Goal: Task Accomplishment & Management: Manage account settings

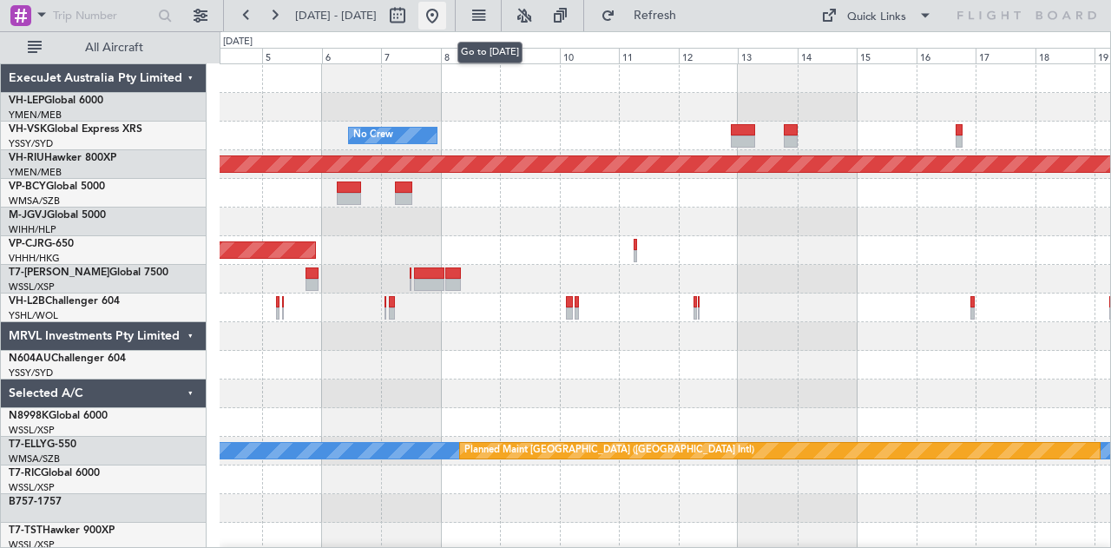
click at [446, 7] on button at bounding box center [432, 16] width 28 height 28
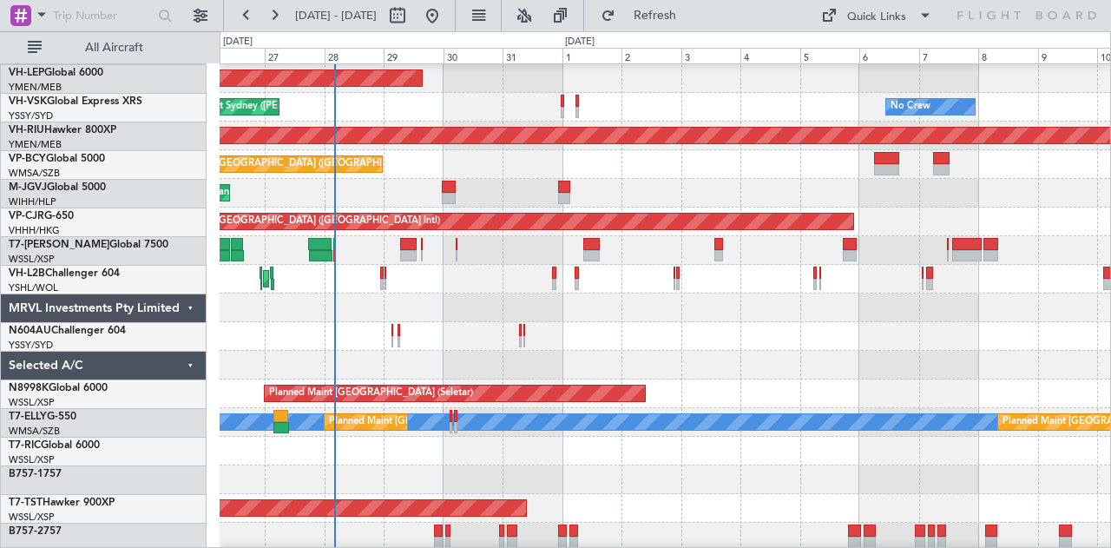
scroll to position [33, 0]
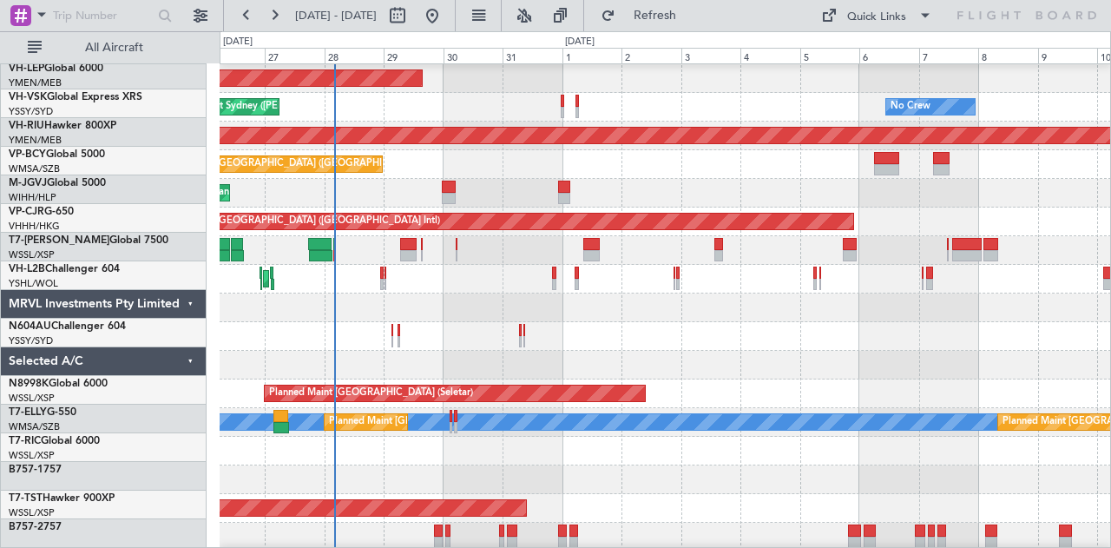
click at [510, 303] on div at bounding box center [665, 307] width 891 height 29
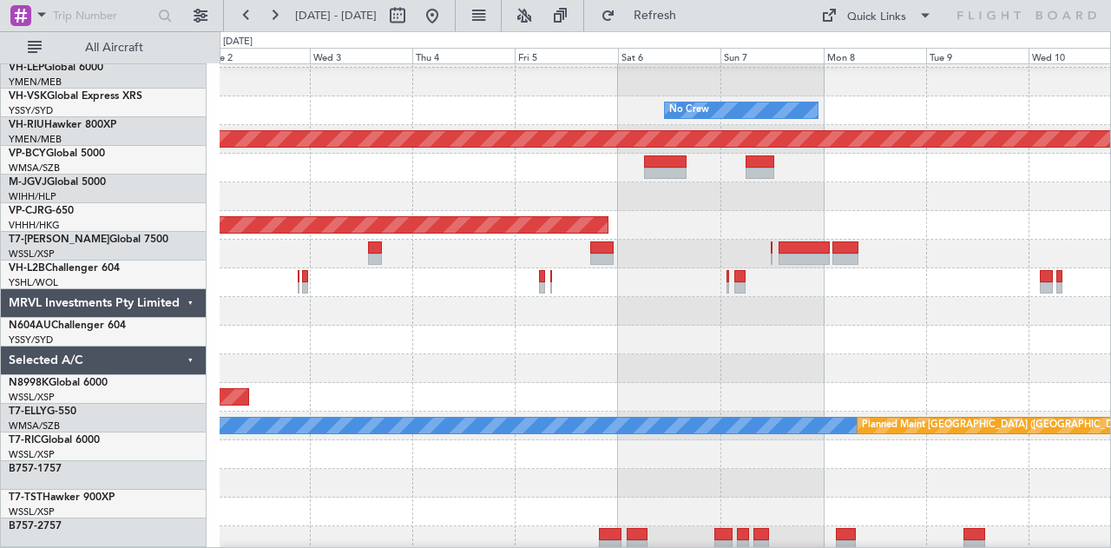
scroll to position [36, 0]
click at [518, 280] on div at bounding box center [665, 282] width 891 height 29
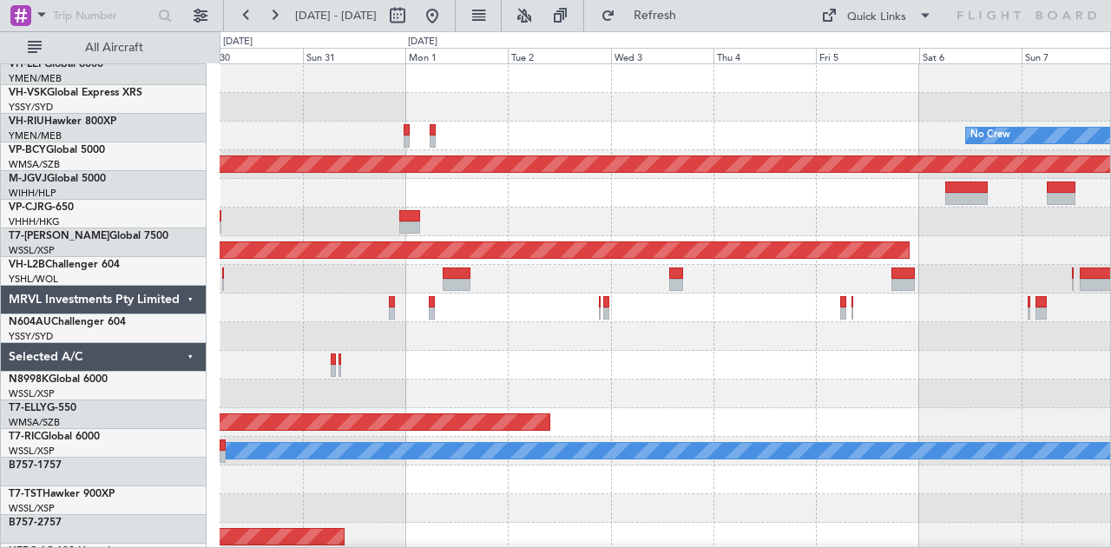
click at [806, 322] on div "Unplanned Maint Wichita (Wichita Mid-continent) No Crew Planned Maint Melbourne…" at bounding box center [665, 536] width 891 height 945
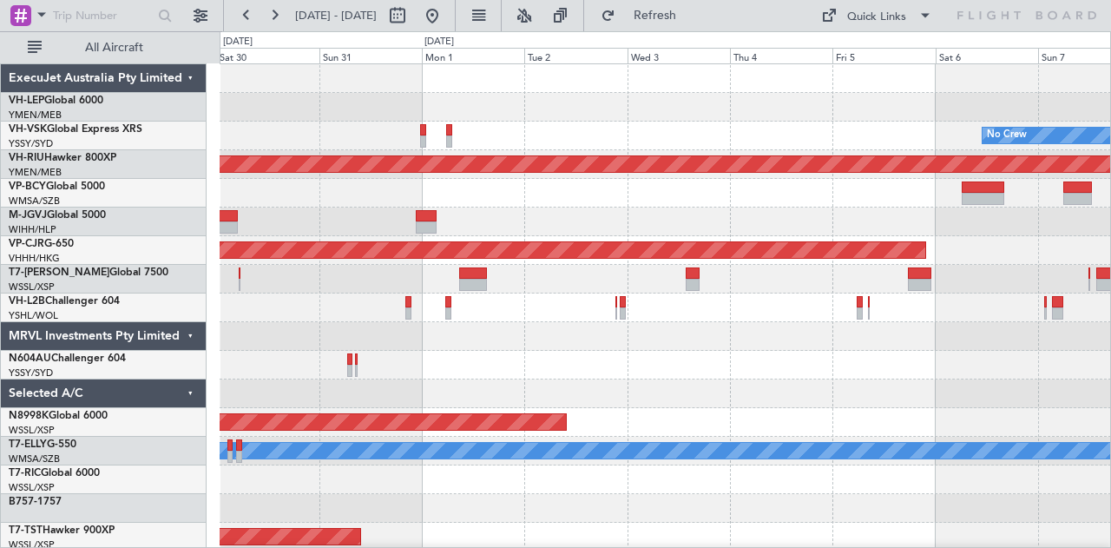
click at [819, 323] on div "Unplanned Maint Wichita (Wichita Mid-continent) No Crew Planned Maint Melbourne…" at bounding box center [665, 536] width 891 height 945
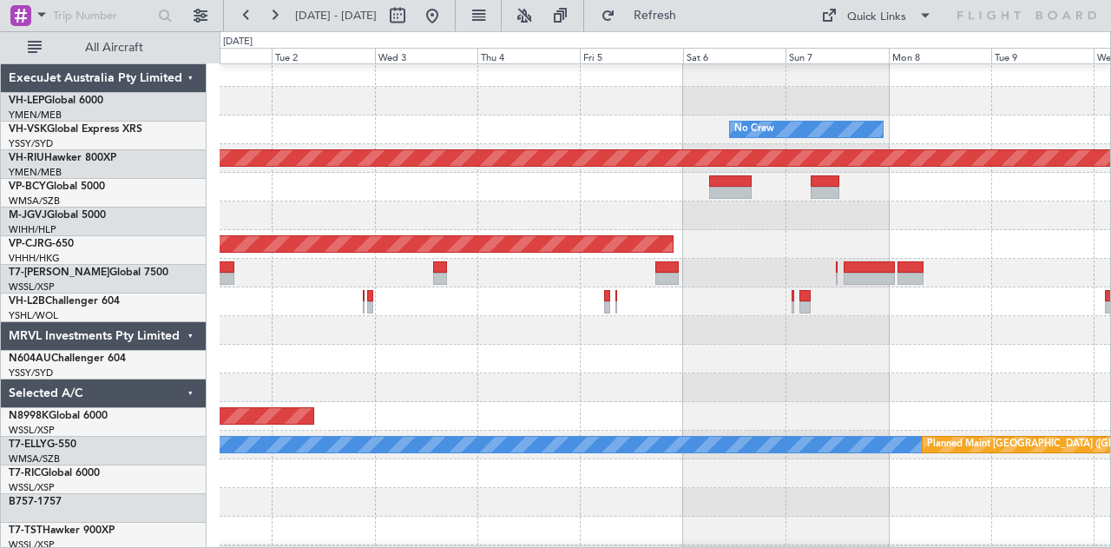
click at [319, 318] on div at bounding box center [665, 330] width 891 height 29
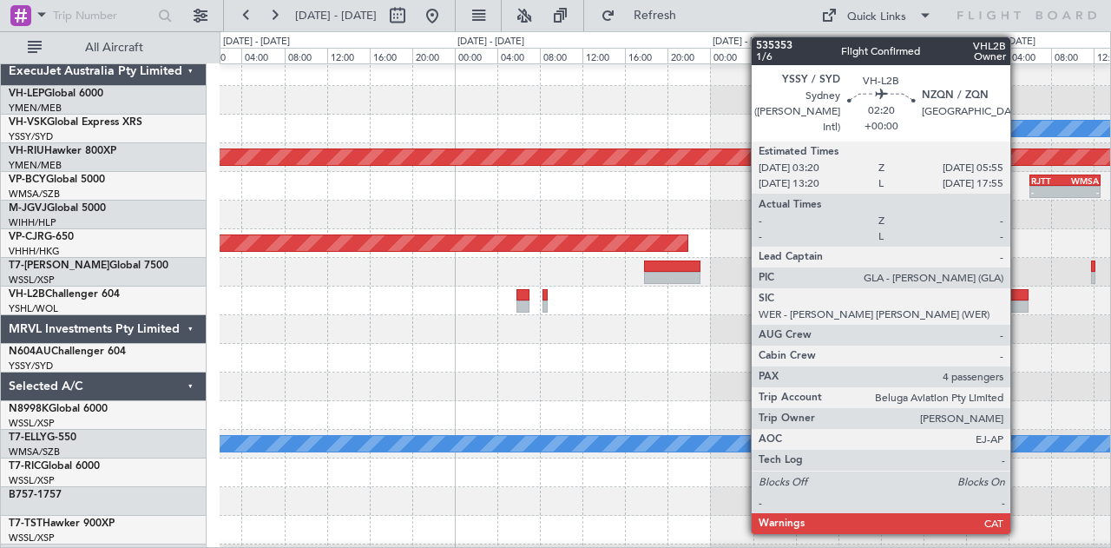
click at [1019, 300] on div at bounding box center [1015, 306] width 28 height 12
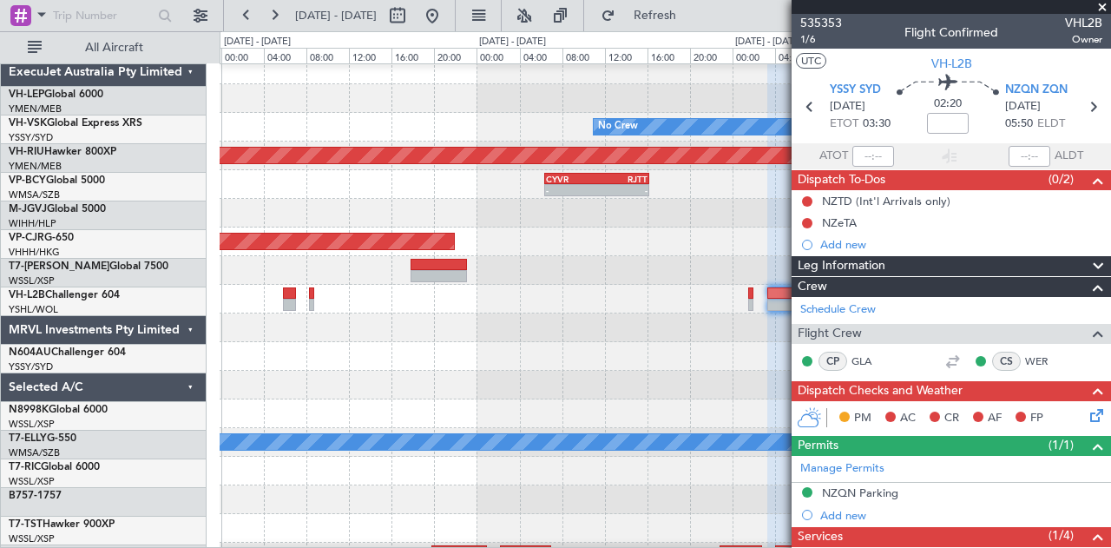
scroll to position [10, 0]
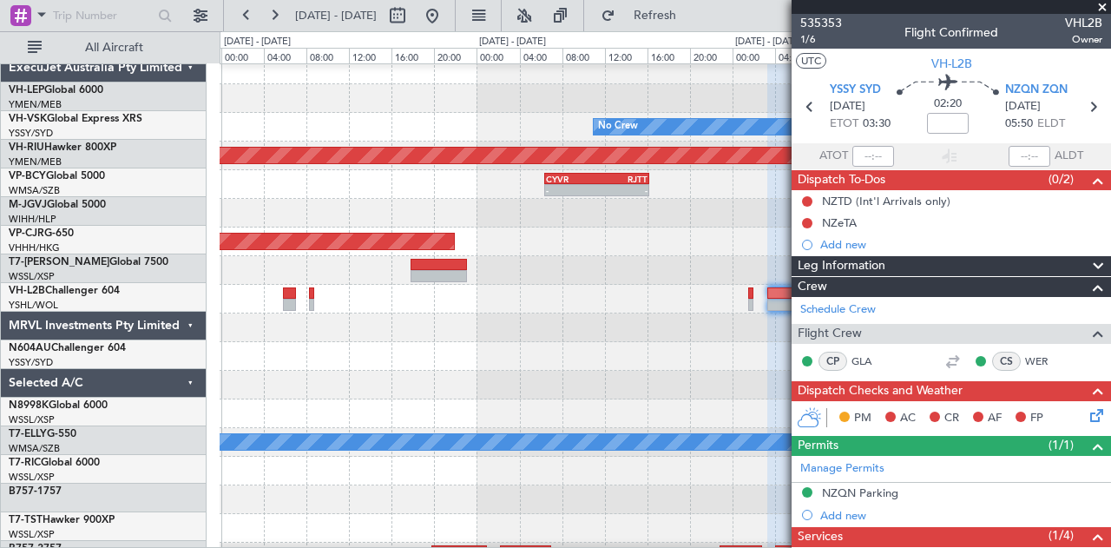
click at [457, 187] on div "- - CYVR 06:25 Z RJTT 16:15 Z - - RJTT 06:00 Z WMSA 12:40 Z" at bounding box center [665, 184] width 891 height 29
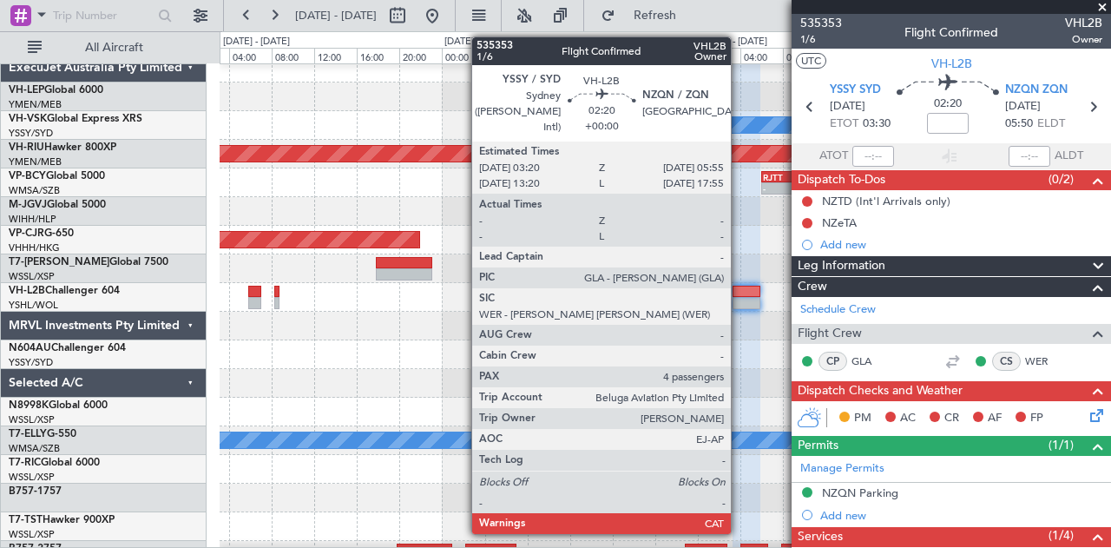
click at [739, 299] on div at bounding box center [747, 303] width 28 height 12
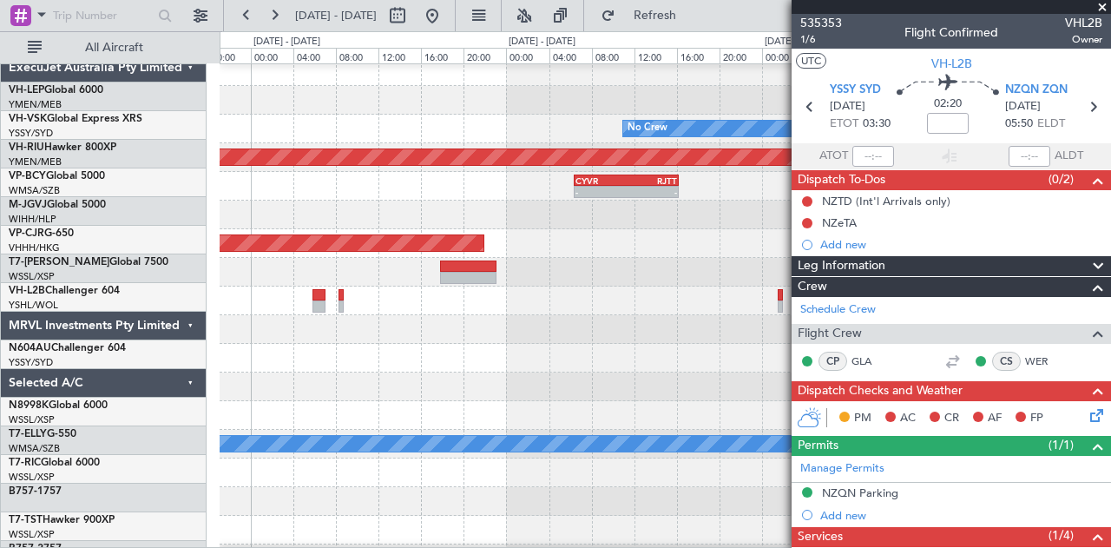
scroll to position [7, 0]
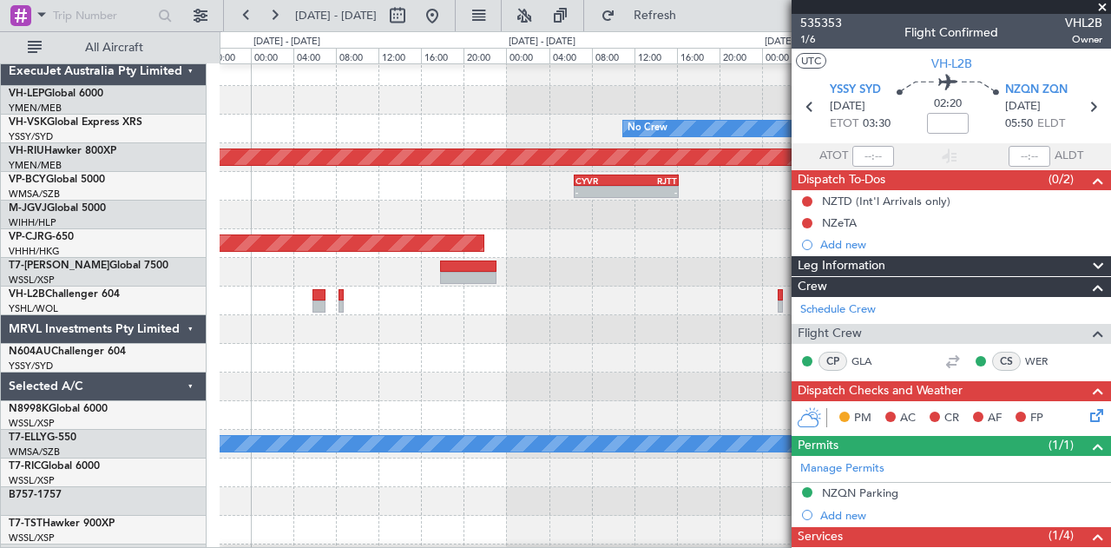
click at [422, 305] on div at bounding box center [665, 300] width 891 height 29
click at [1102, 3] on span at bounding box center [1102, 8] width 17 height 16
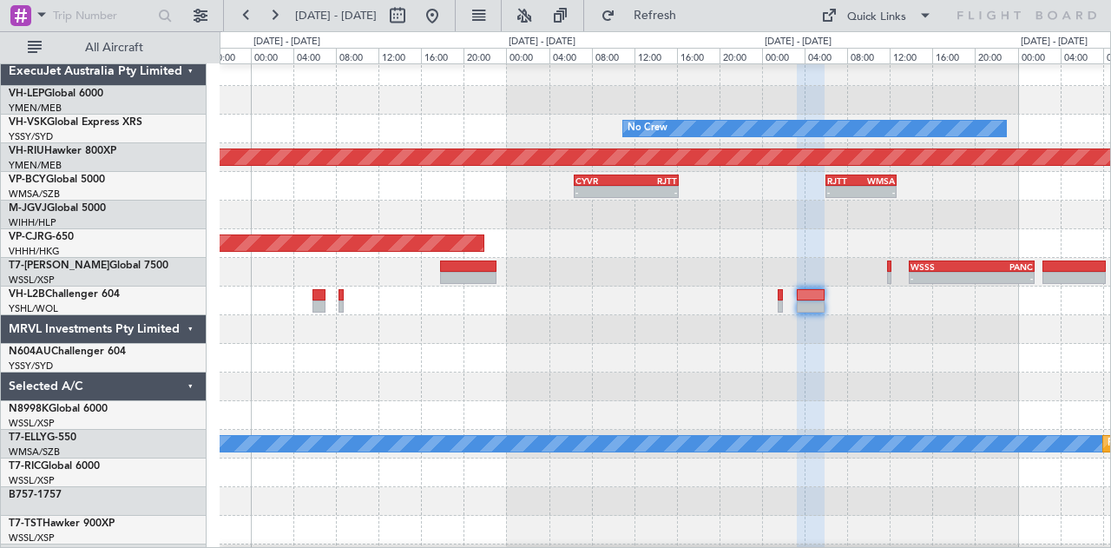
type input "0"
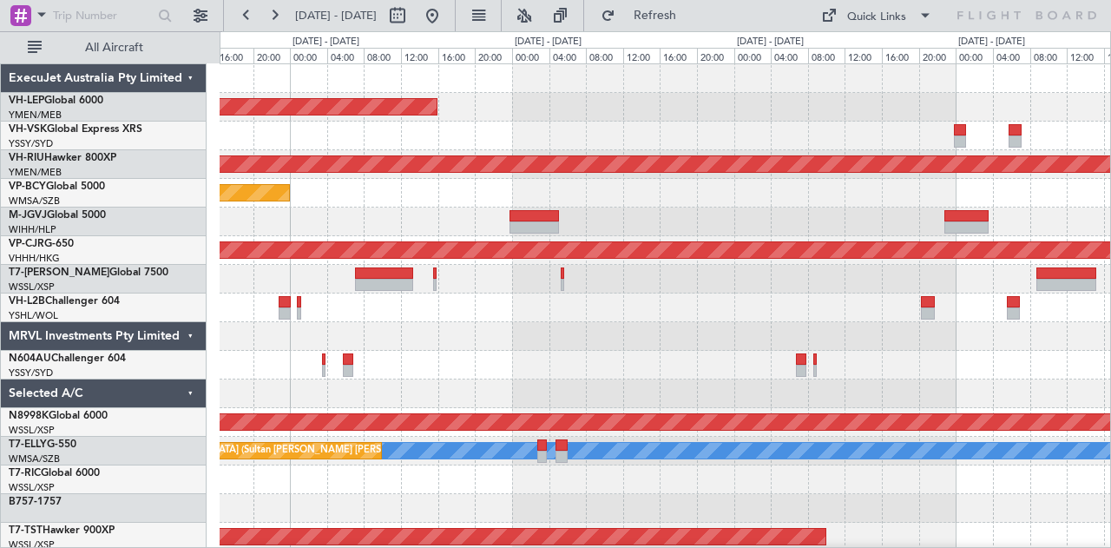
click at [677, 350] on div "Unplanned Maint Wichita (Wichita Mid-continent) Planned Maint [GEOGRAPHIC_DATA]…" at bounding box center [665, 536] width 891 height 945
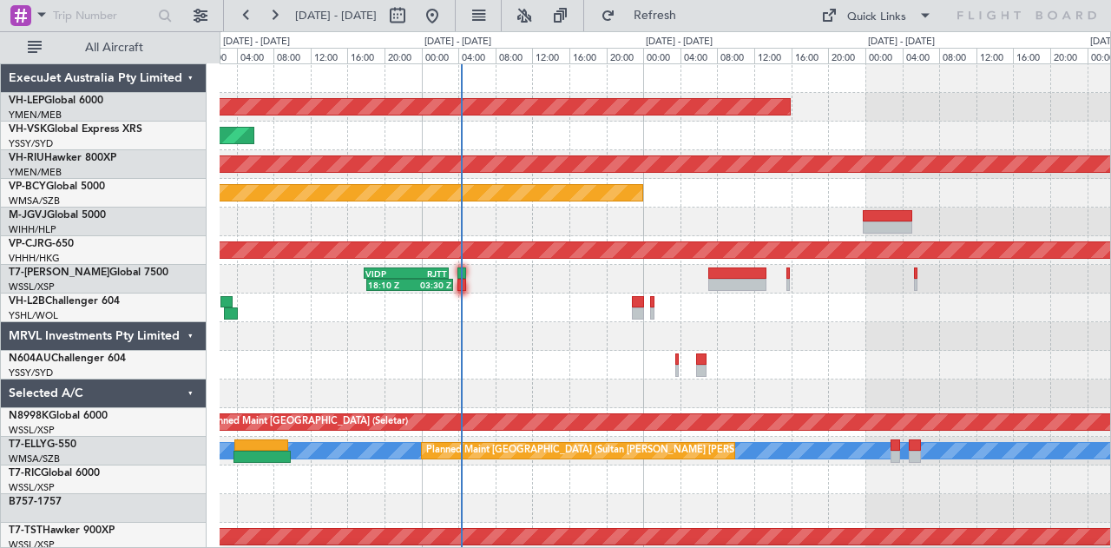
click at [581, 331] on div at bounding box center [665, 336] width 891 height 29
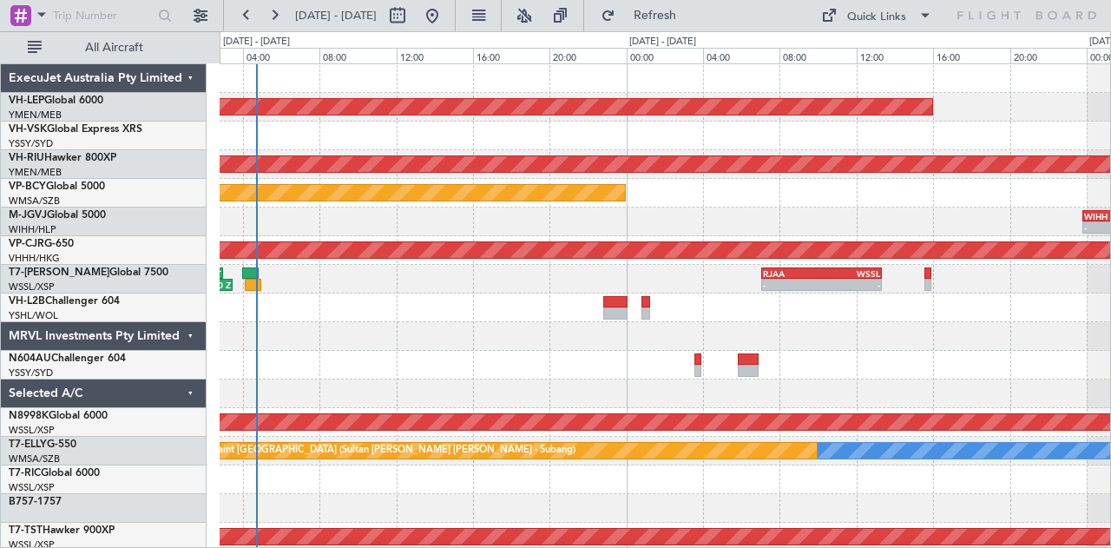
click at [384, 334] on div at bounding box center [665, 336] width 891 height 29
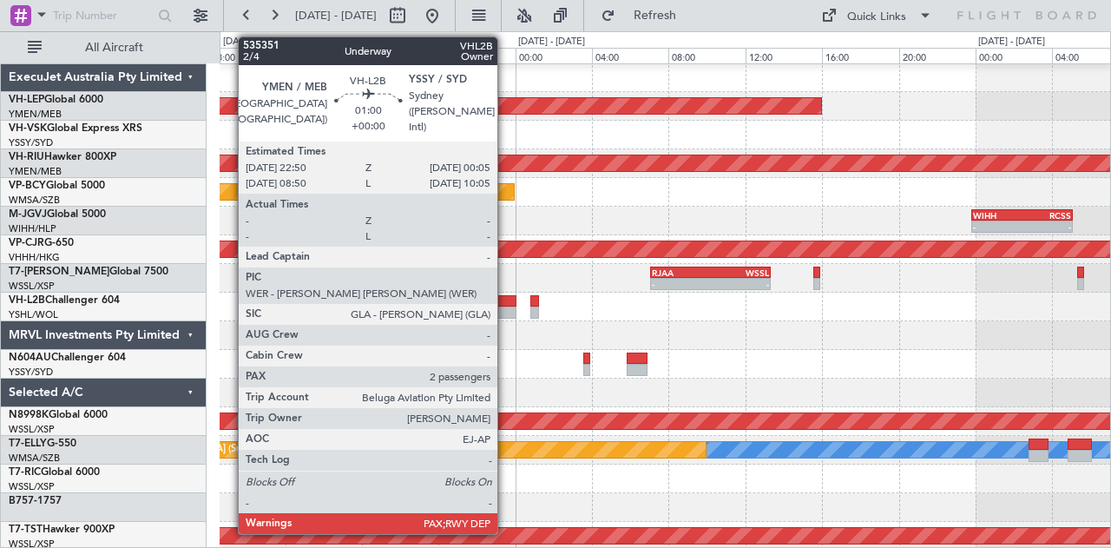
click at [506, 306] on div at bounding box center [504, 312] width 24 height 12
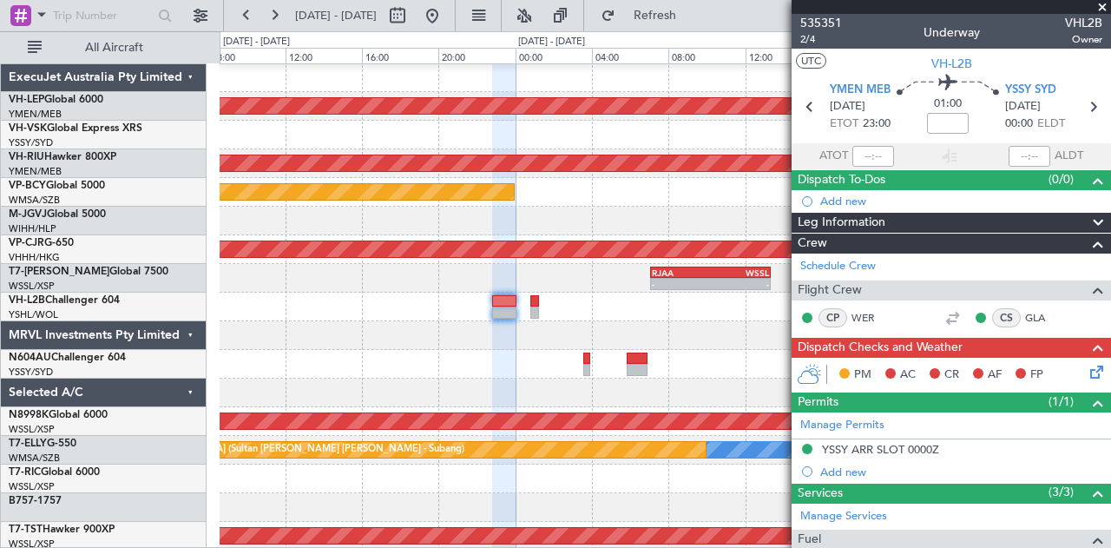
click at [1104, 3] on span at bounding box center [1102, 8] width 17 height 16
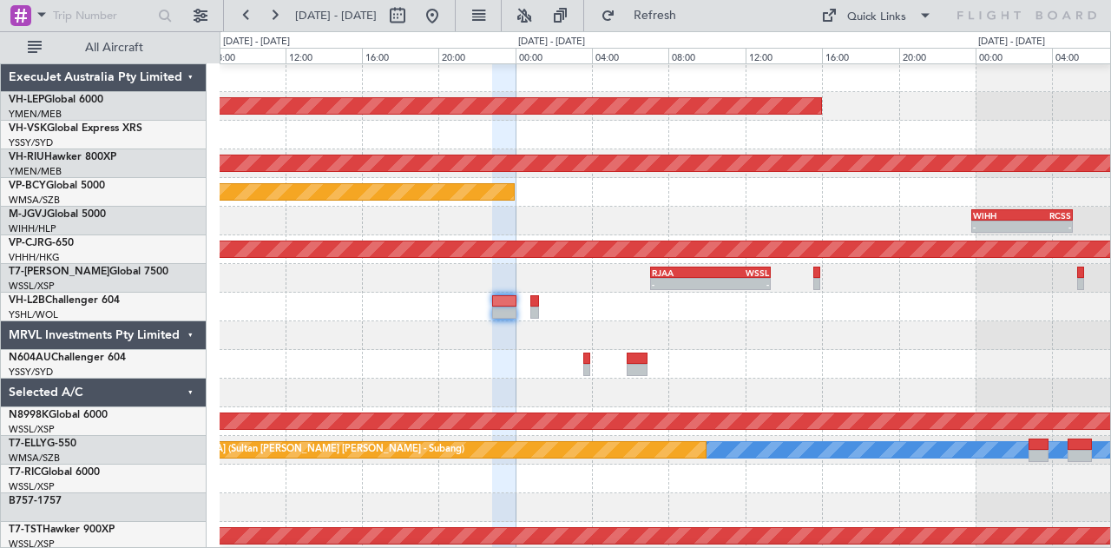
type input "0"
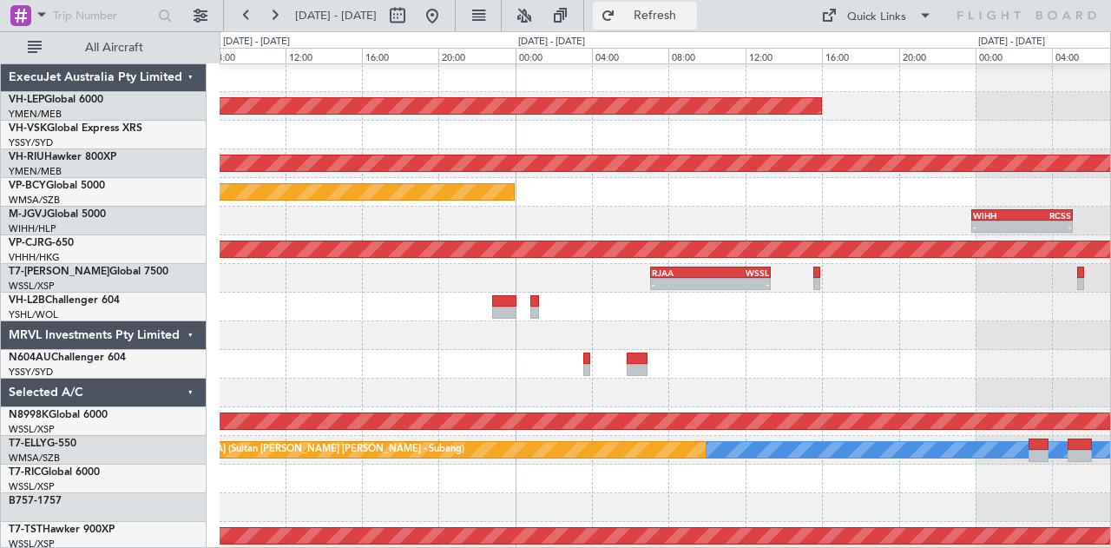
click at [692, 18] on span "Refresh" at bounding box center [655, 16] width 73 height 12
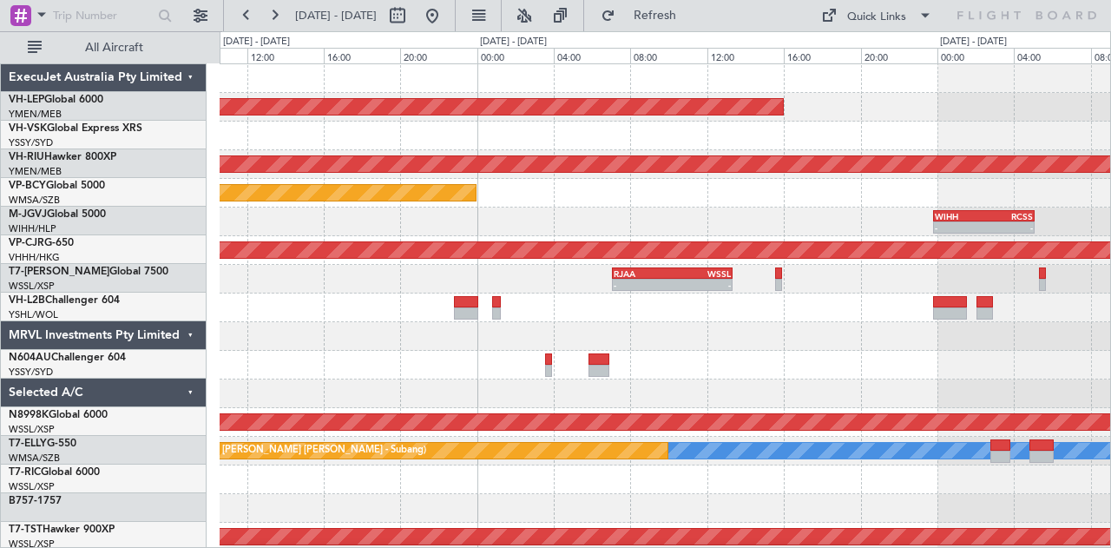
scroll to position [0, 0]
click at [395, 355] on div "Unplanned Maint Wichita (Wichita Mid-continent) Planned Maint [GEOGRAPHIC_DATA]…" at bounding box center [665, 536] width 891 height 945
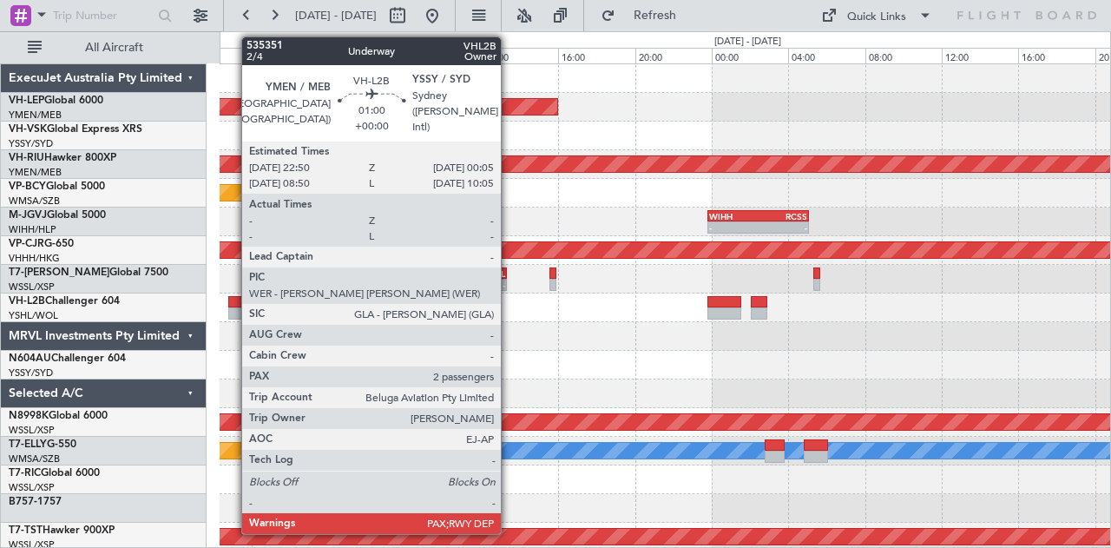
click at [233, 307] on div at bounding box center [240, 313] width 24 height 12
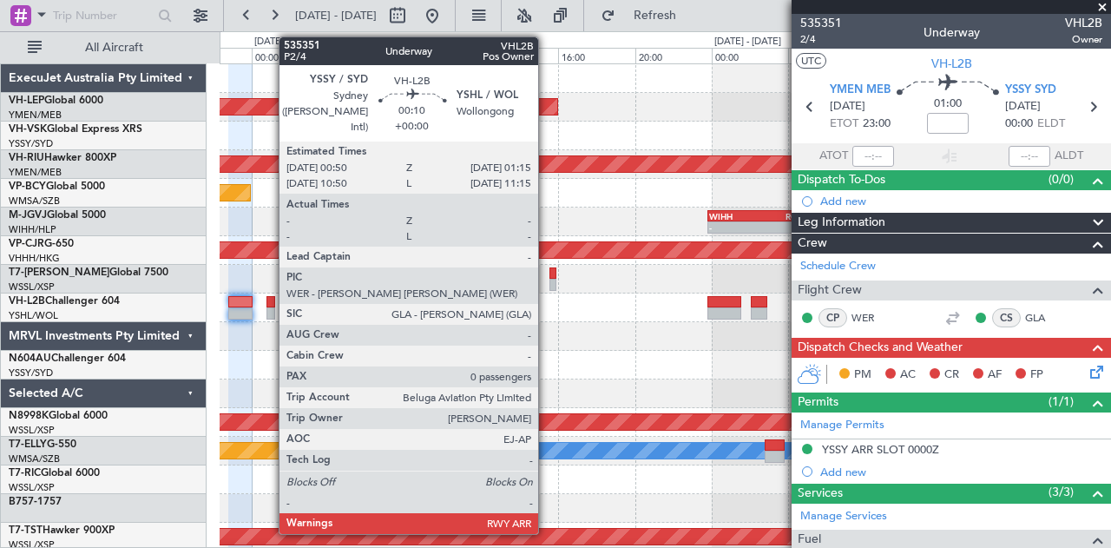
click at [270, 300] on div at bounding box center [270, 302] width 9 height 12
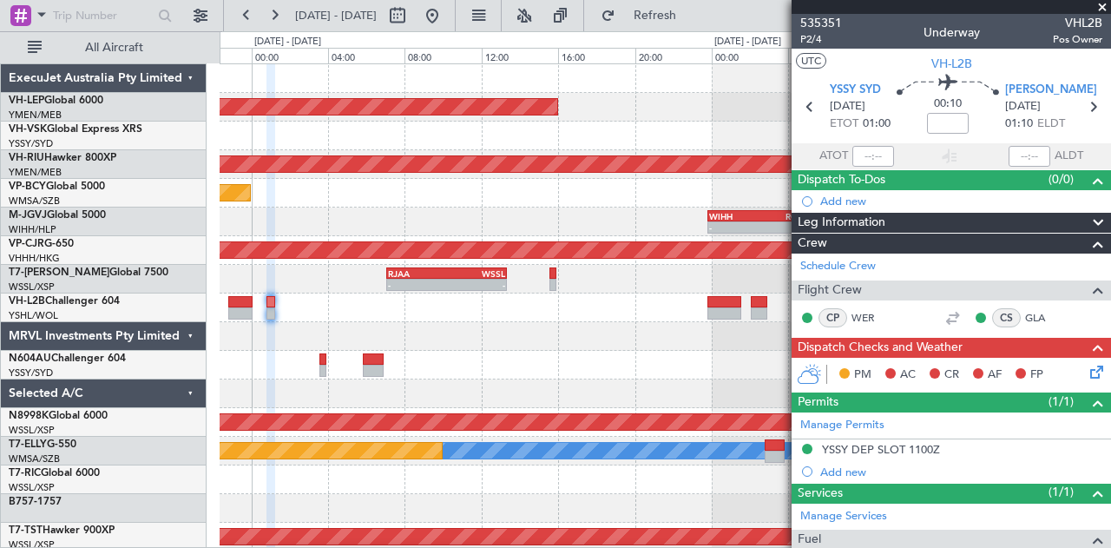
click at [455, 391] on div "Unplanned Maint Wichita (Wichita Mid-continent) Planned Maint [GEOGRAPHIC_DATA]…" at bounding box center [665, 536] width 891 height 945
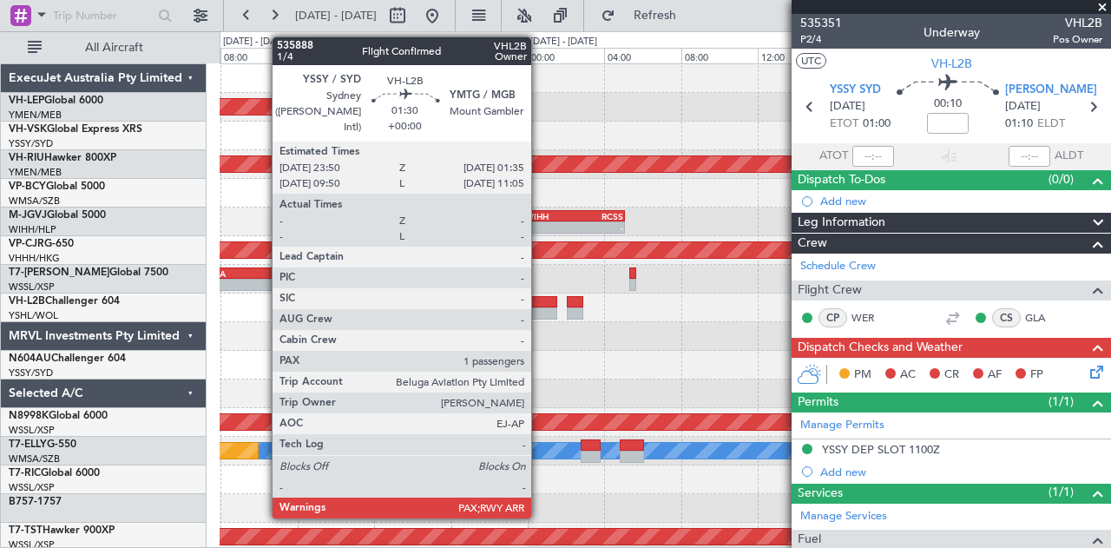
click at [540, 314] on div at bounding box center [540, 313] width 34 height 12
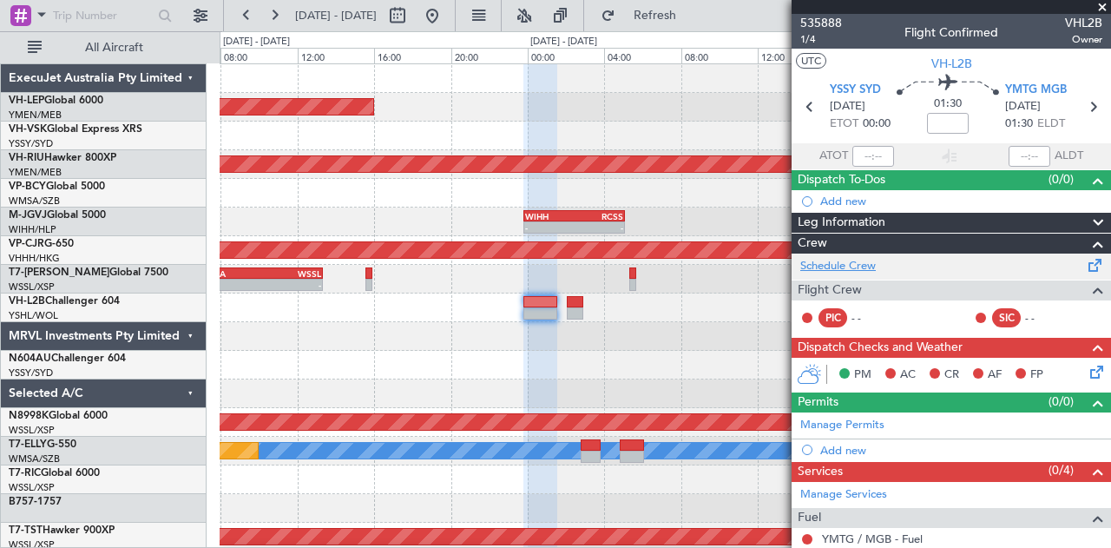
click at [816, 265] on link "Schedule Crew" at bounding box center [838, 266] width 76 height 17
click at [608, 347] on div "Unplanned Maint Wichita (Wichita Mid-continent) Planned Maint [GEOGRAPHIC_DATA]…" at bounding box center [665, 536] width 891 height 945
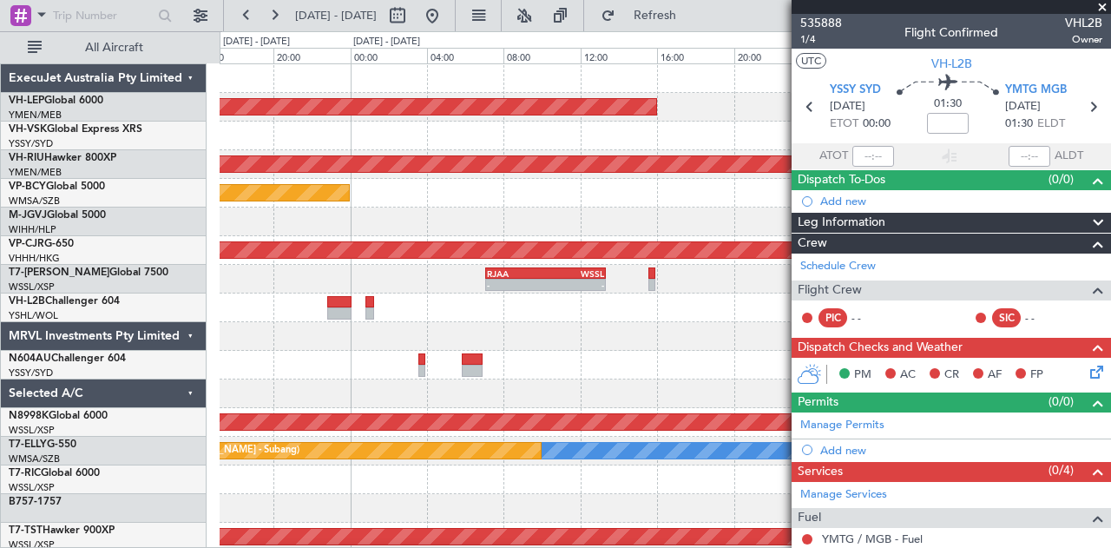
click at [652, 346] on div at bounding box center [665, 336] width 891 height 29
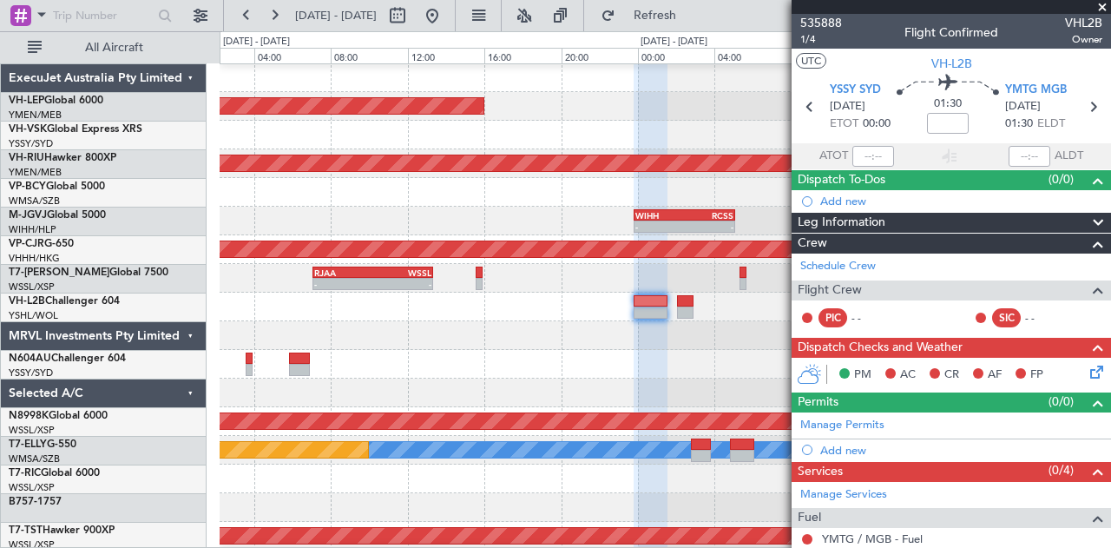
click at [307, 339] on div at bounding box center [665, 335] width 891 height 29
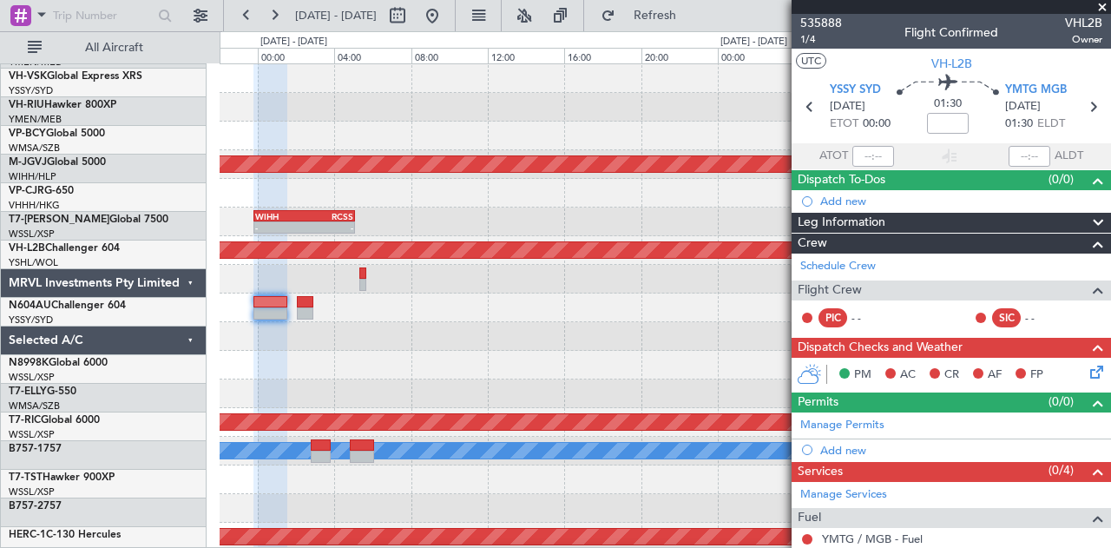
click at [0, 284] on div "Unplanned Maint Wichita (Wichita Mid-continent) Planned Maint [GEOGRAPHIC_DATA]…" at bounding box center [555, 289] width 1111 height 516
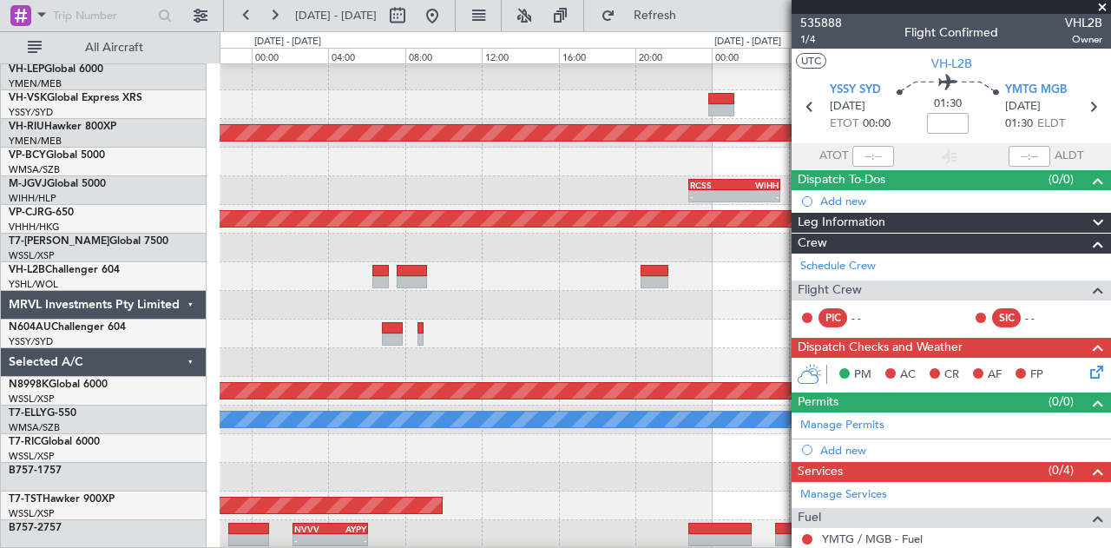
scroll to position [47, 0]
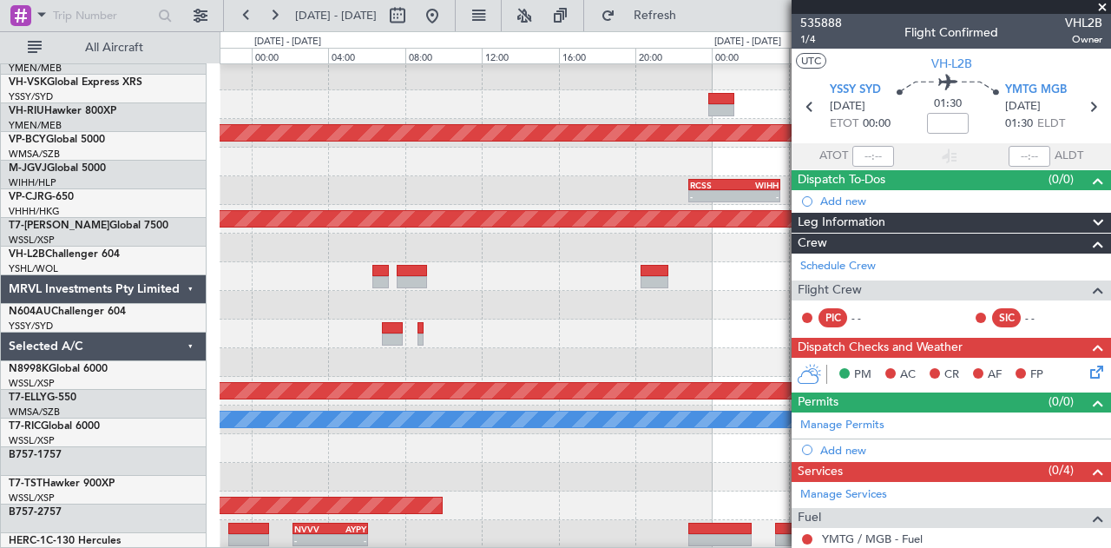
click at [259, 319] on div at bounding box center [665, 333] width 891 height 29
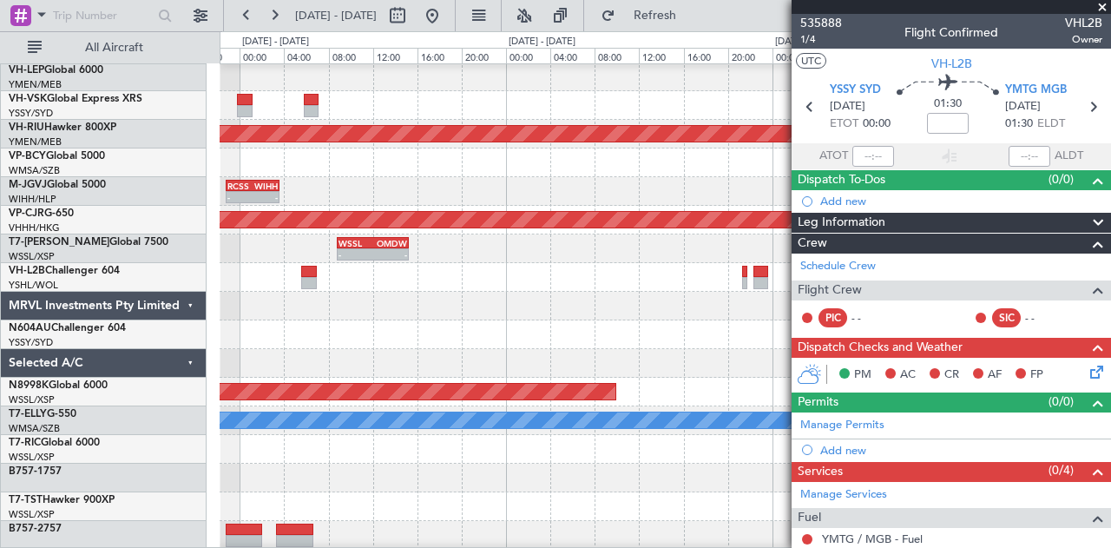
scroll to position [52, 0]
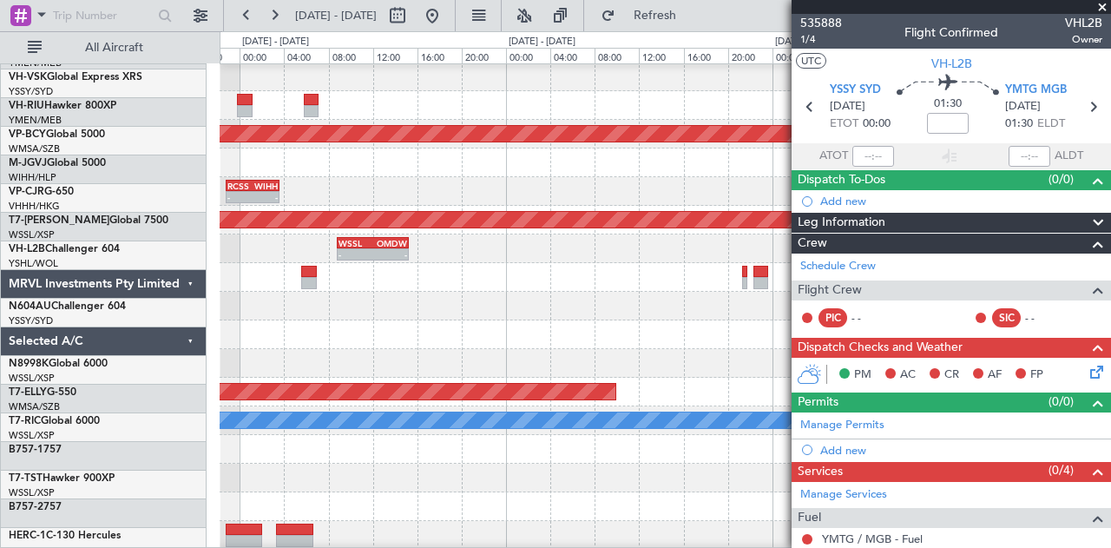
click at [253, 324] on div at bounding box center [665, 334] width 891 height 29
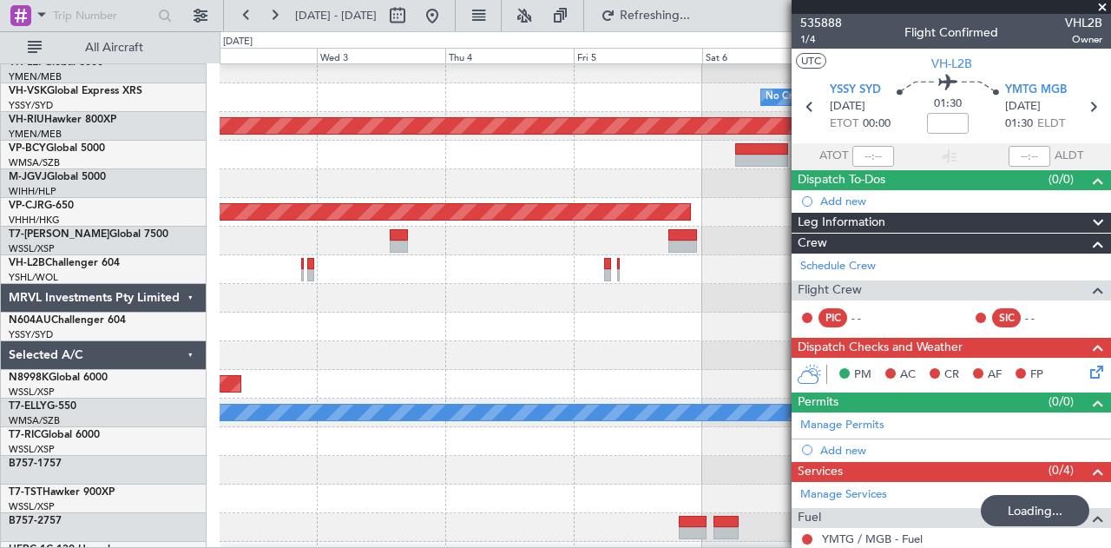
scroll to position [0, 0]
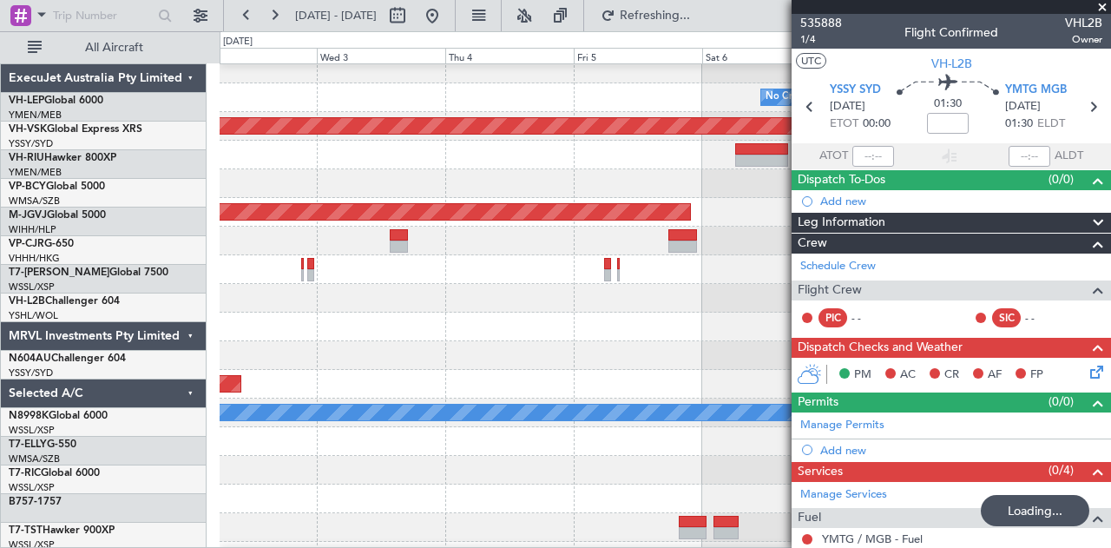
click at [686, 381] on div "No Crew Planned Maint [GEOGRAPHIC_DATA] ([GEOGRAPHIC_DATA]) Planned Maint [GEOG…" at bounding box center [665, 498] width 891 height 945
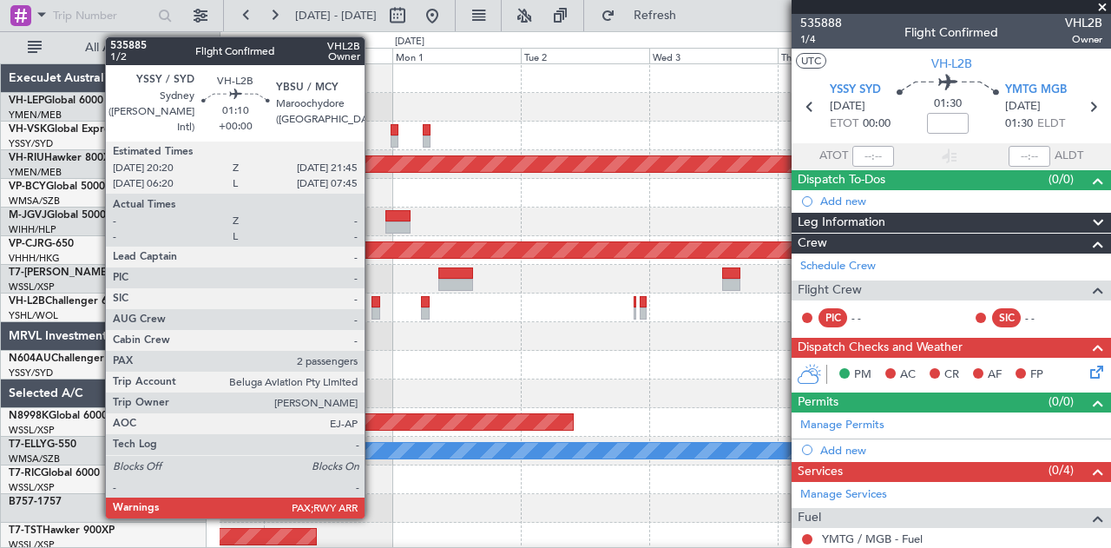
click at [373, 305] on div at bounding box center [375, 302] width 8 height 12
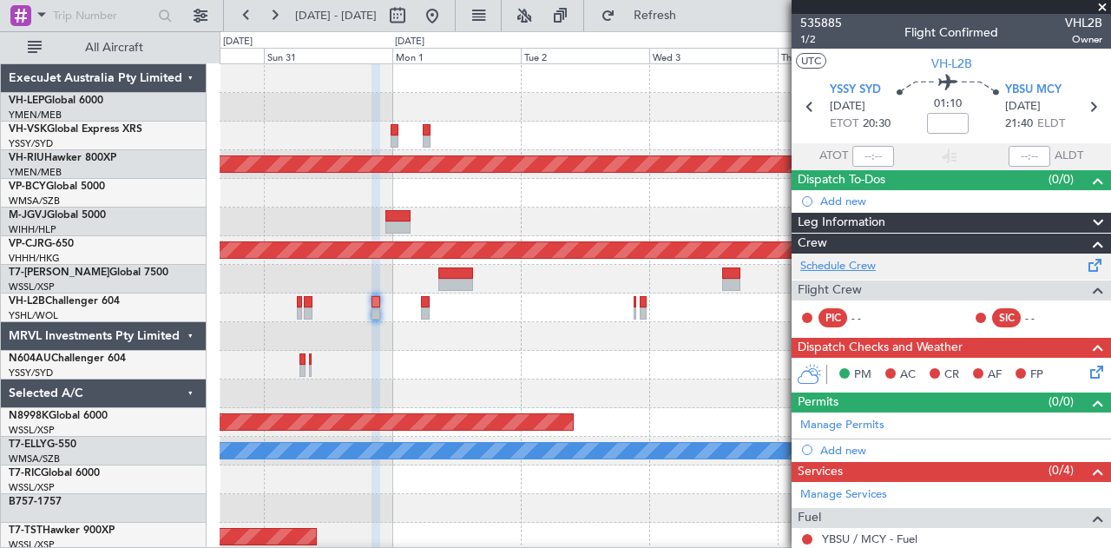
click at [811, 260] on link "Schedule Crew" at bounding box center [838, 266] width 76 height 17
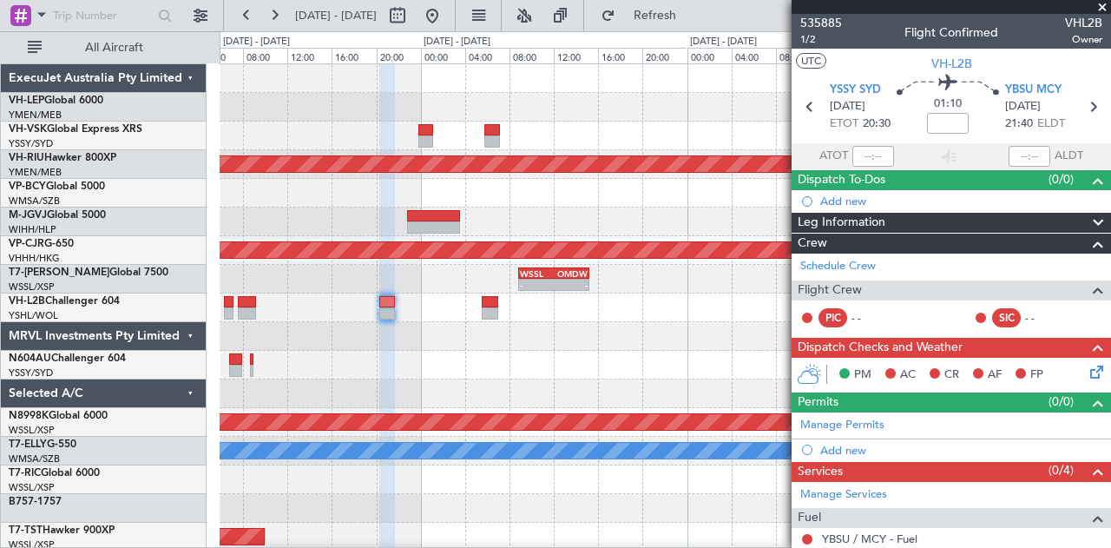
click at [1101, 4] on span at bounding box center [1102, 8] width 17 height 16
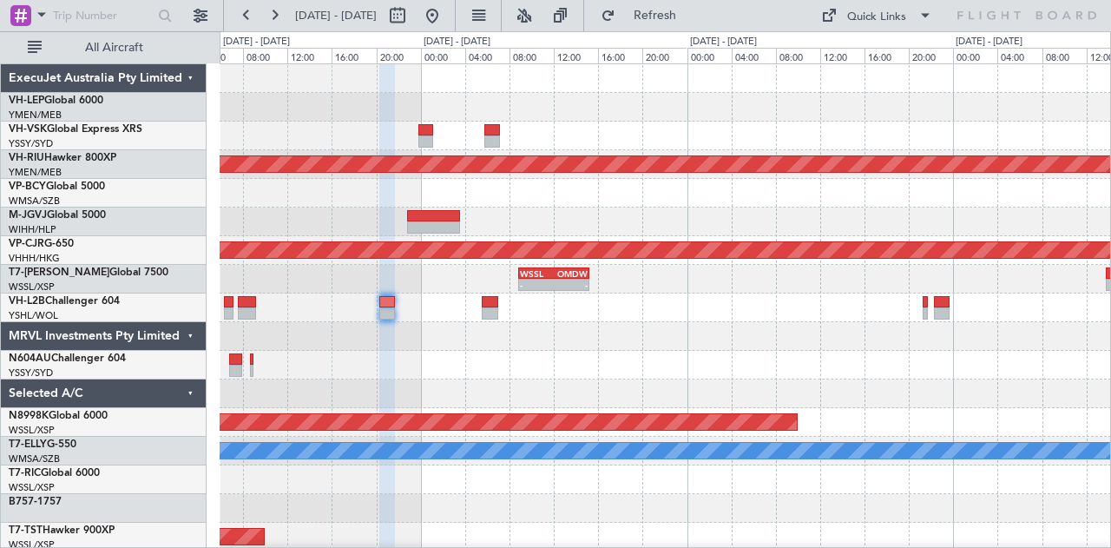
type input "0"
click at [380, 344] on div at bounding box center [665, 336] width 891 height 29
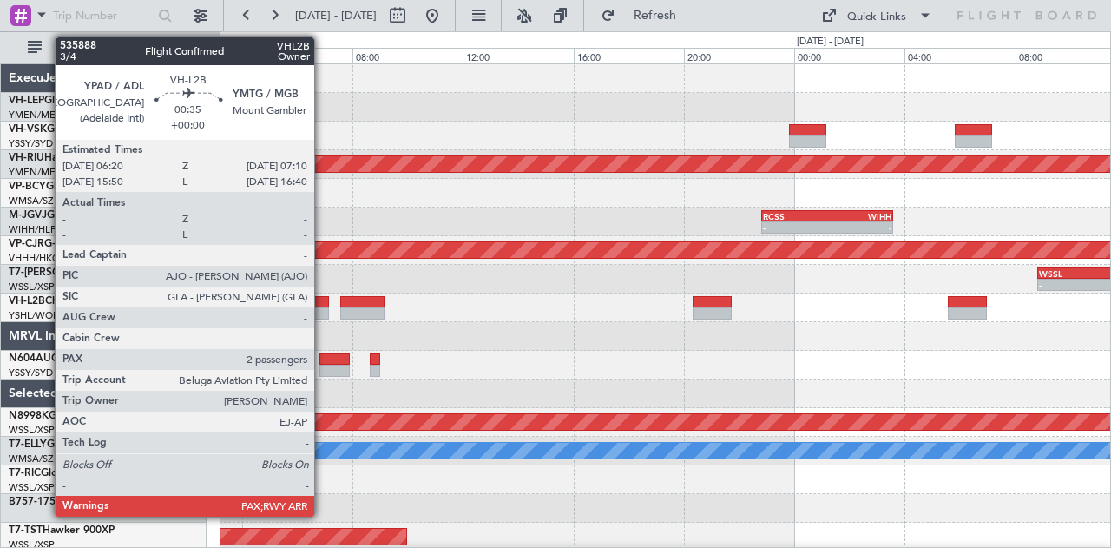
click at [323, 309] on div at bounding box center [317, 313] width 23 height 12
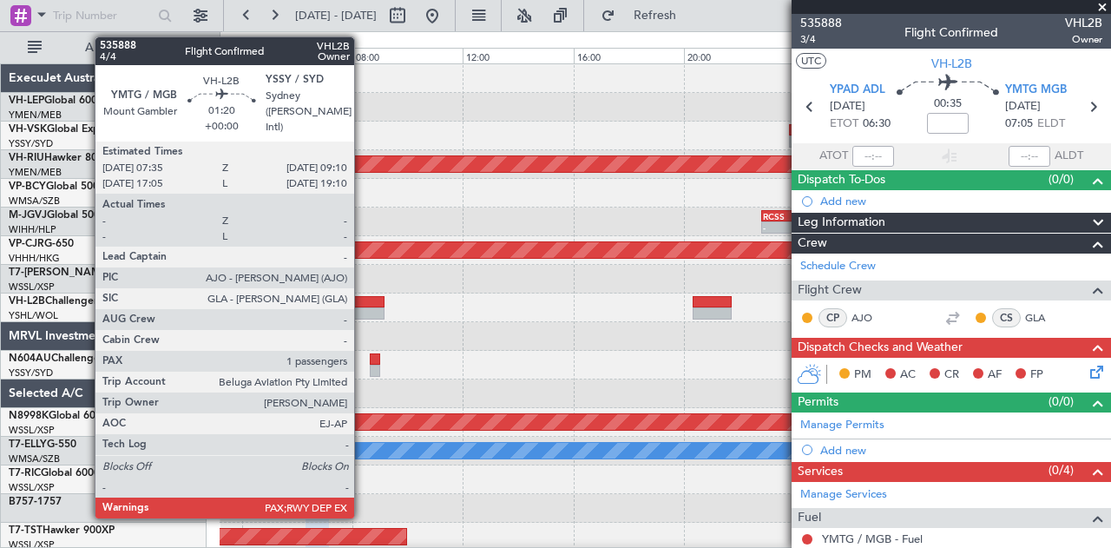
click at [363, 308] on div at bounding box center [362, 313] width 44 height 12
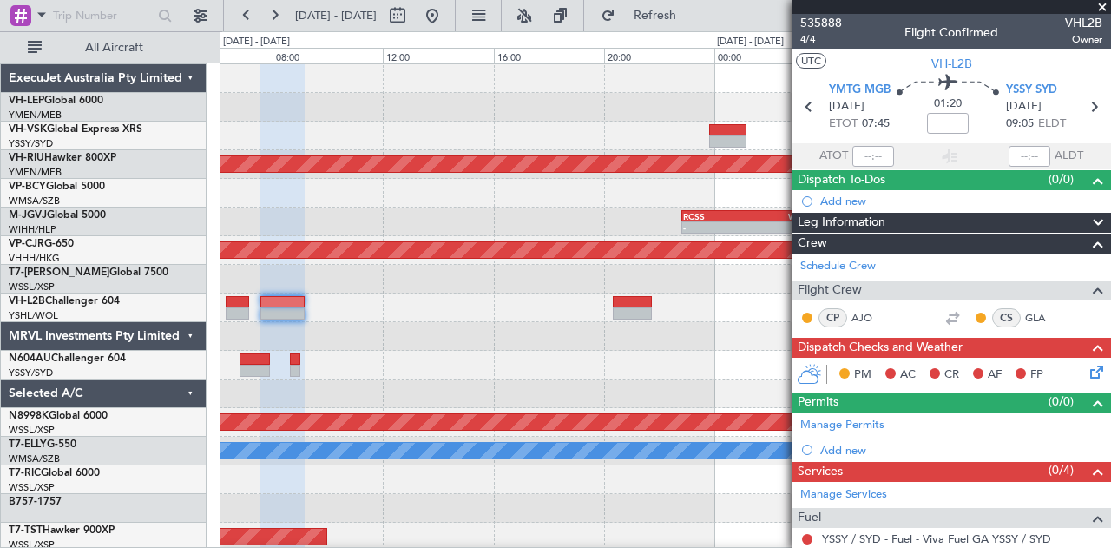
click at [596, 398] on div at bounding box center [665, 393] width 891 height 29
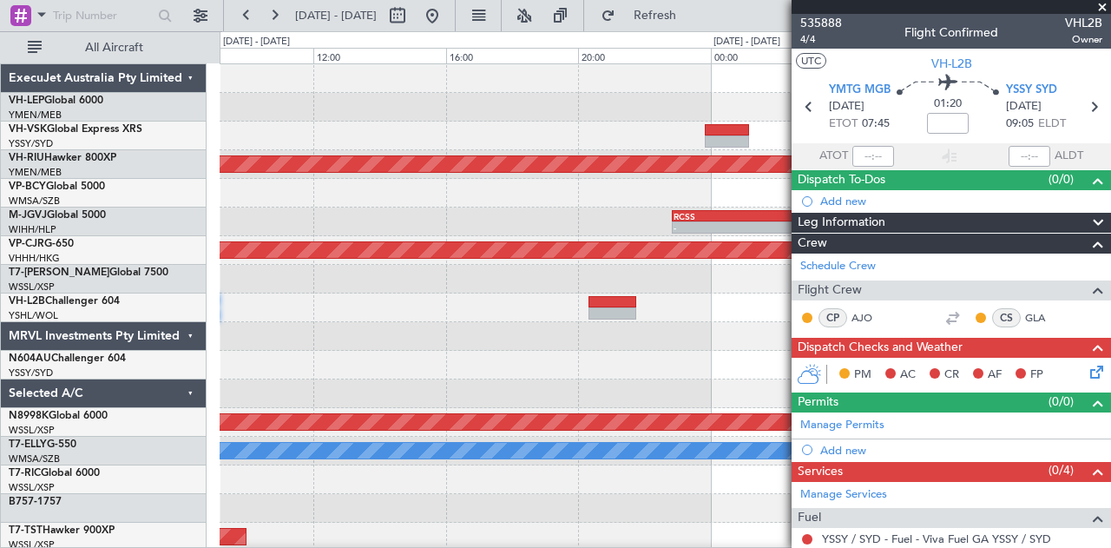
click at [706, 368] on div at bounding box center [665, 365] width 891 height 29
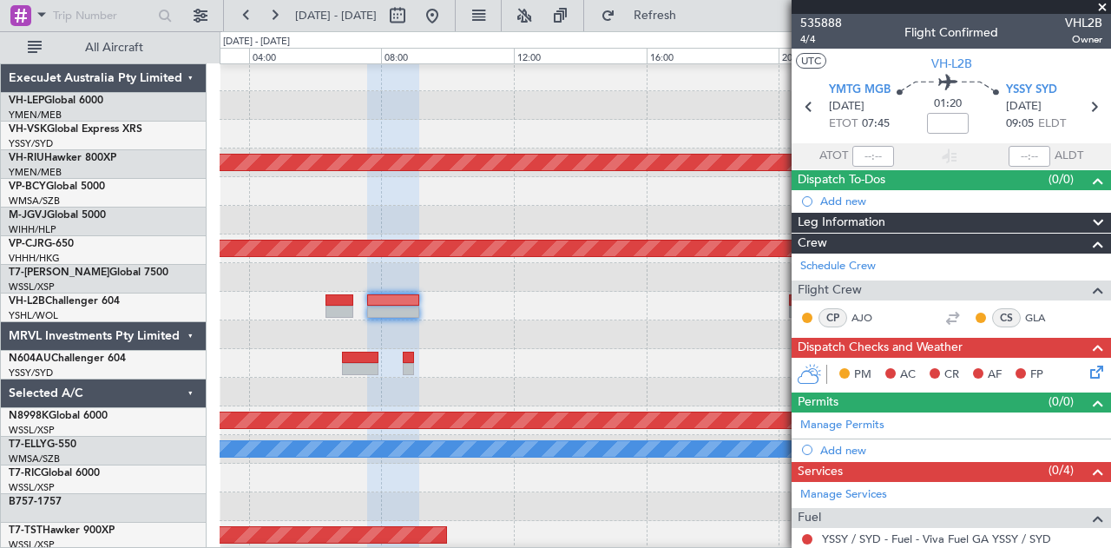
click at [625, 359] on div at bounding box center [665, 363] width 891 height 29
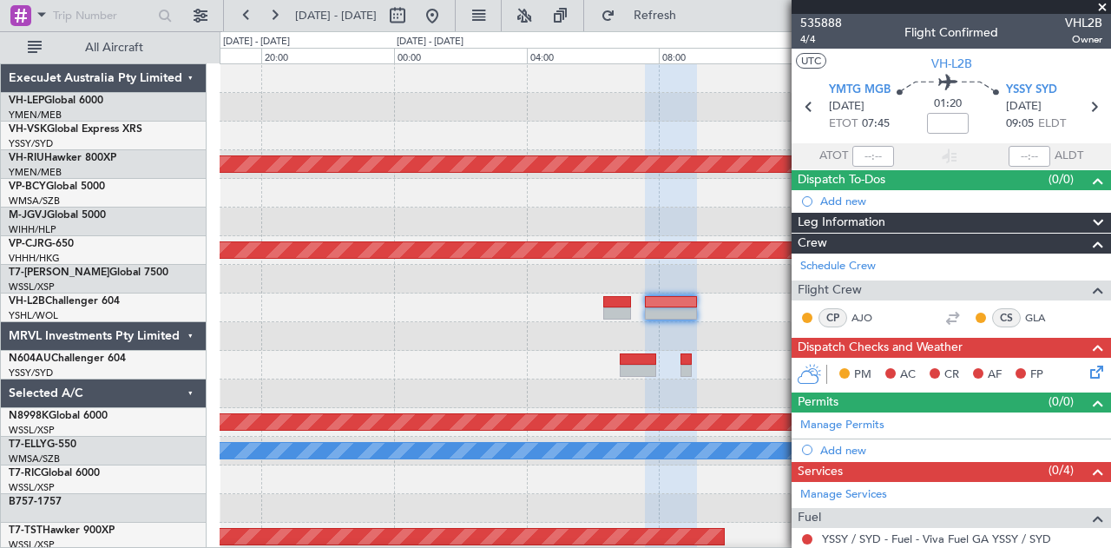
click at [620, 355] on div "Planned Maint [GEOGRAPHIC_DATA] ([GEOGRAPHIC_DATA]) - - RCSS 22:50 Z WIHH 03:35…" at bounding box center [665, 536] width 891 height 945
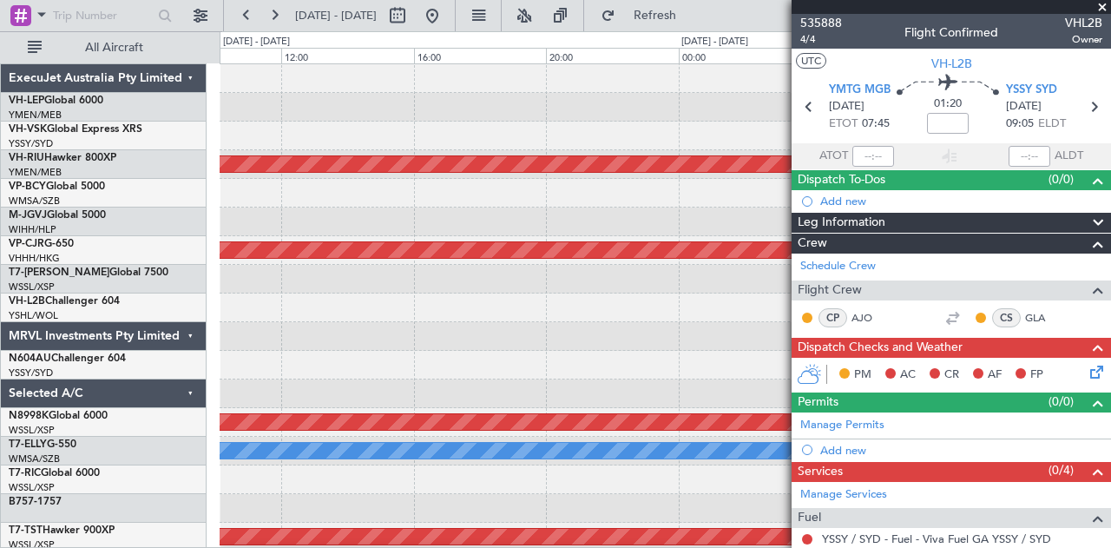
click at [668, 343] on div at bounding box center [665, 336] width 891 height 29
click at [674, 378] on div "Planned Maint [GEOGRAPHIC_DATA] ([GEOGRAPHIC_DATA]) - - WIHH 23:50 Z RCSS 05:05…" at bounding box center [665, 536] width 891 height 945
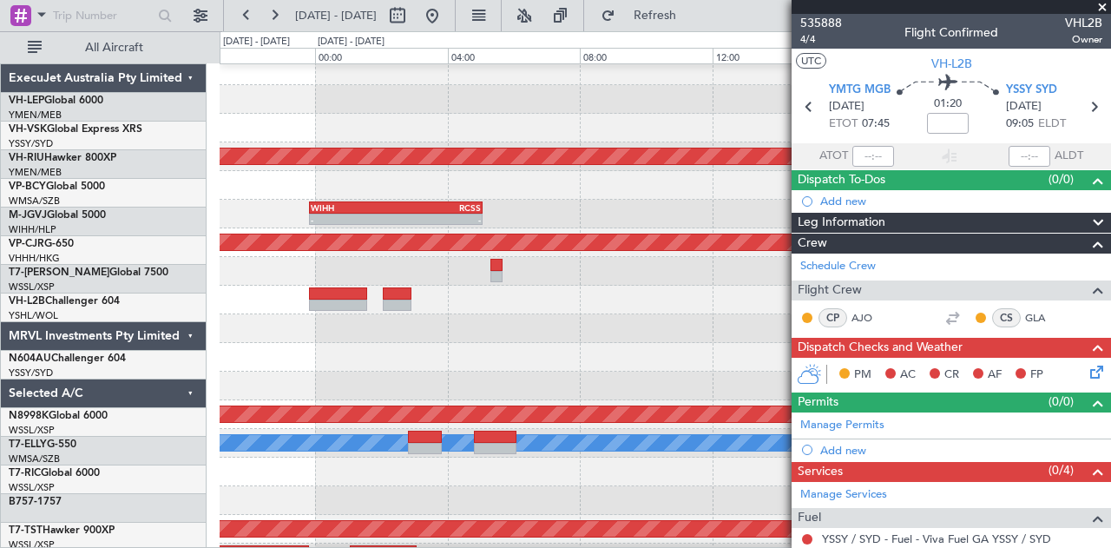
scroll to position [2, 0]
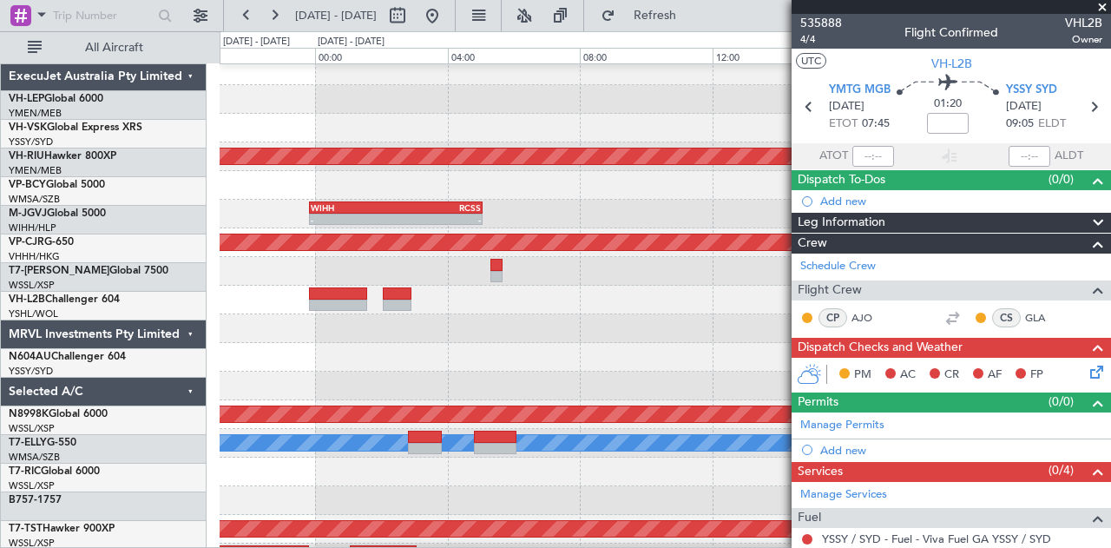
click at [772, 371] on div at bounding box center [665, 357] width 891 height 29
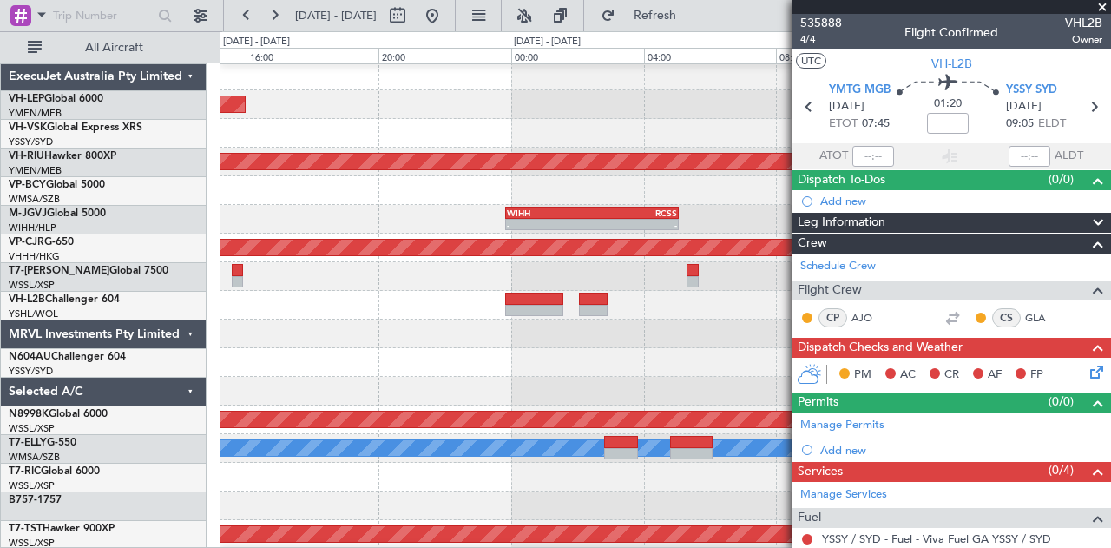
click at [629, 372] on div at bounding box center [665, 362] width 891 height 29
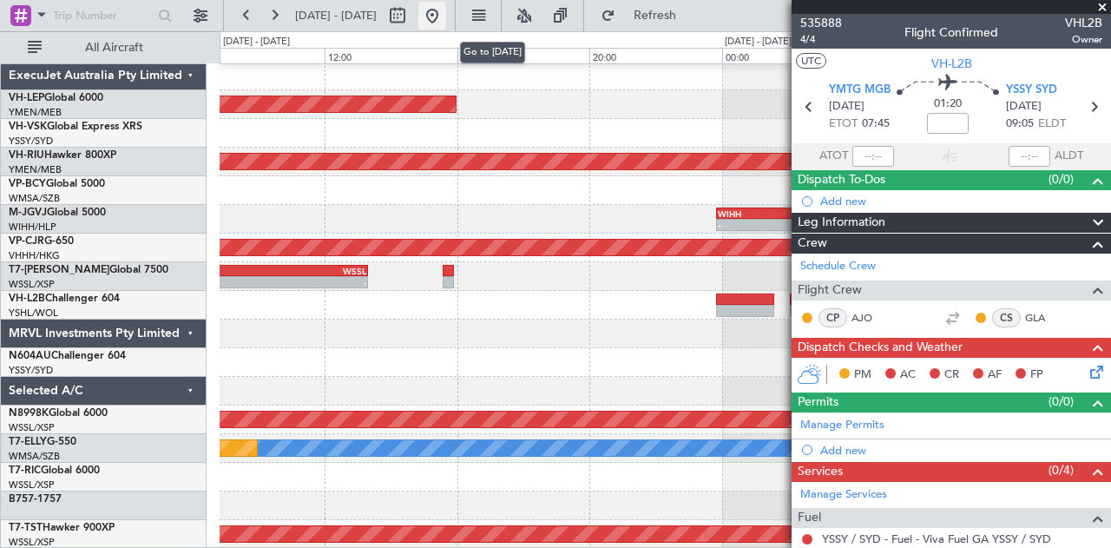
click at [446, 10] on button at bounding box center [432, 16] width 28 height 28
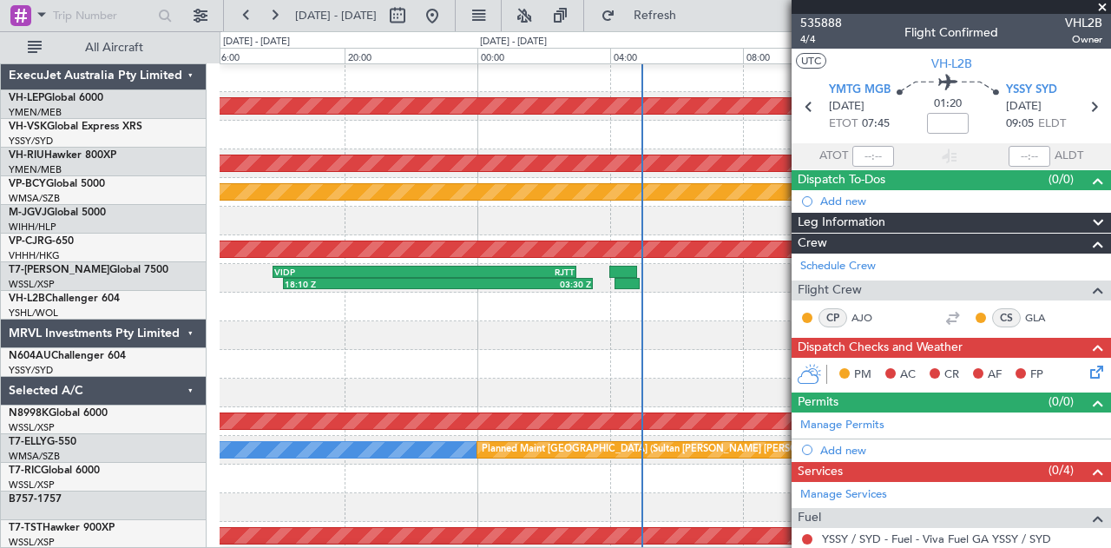
scroll to position [0, 0]
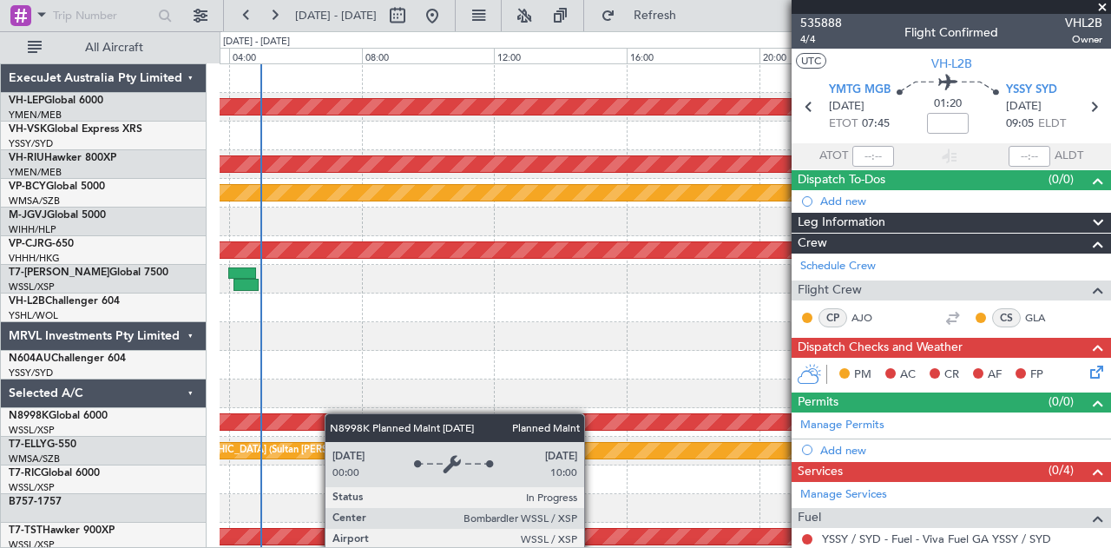
click at [265, 414] on div "Unplanned Maint Wichita (Wichita Mid-continent) Planned Maint [GEOGRAPHIC_DATA]…" at bounding box center [665, 536] width 891 height 945
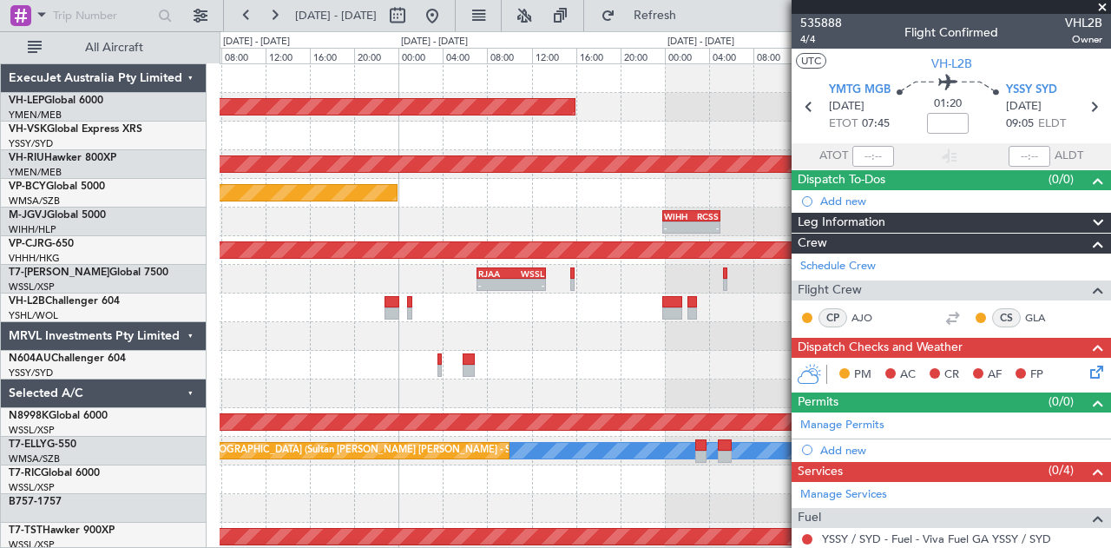
click at [331, 389] on div "Unplanned Maint Wichita (Wichita Mid-continent) Planned Maint [GEOGRAPHIC_DATA]…" at bounding box center [665, 536] width 891 height 945
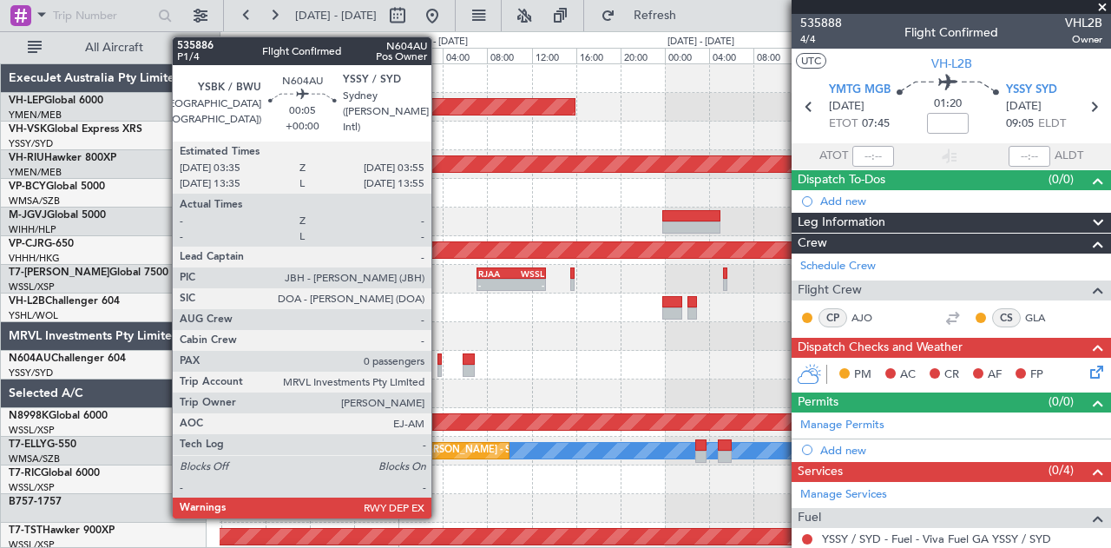
click at [440, 362] on div at bounding box center [439, 359] width 4 height 12
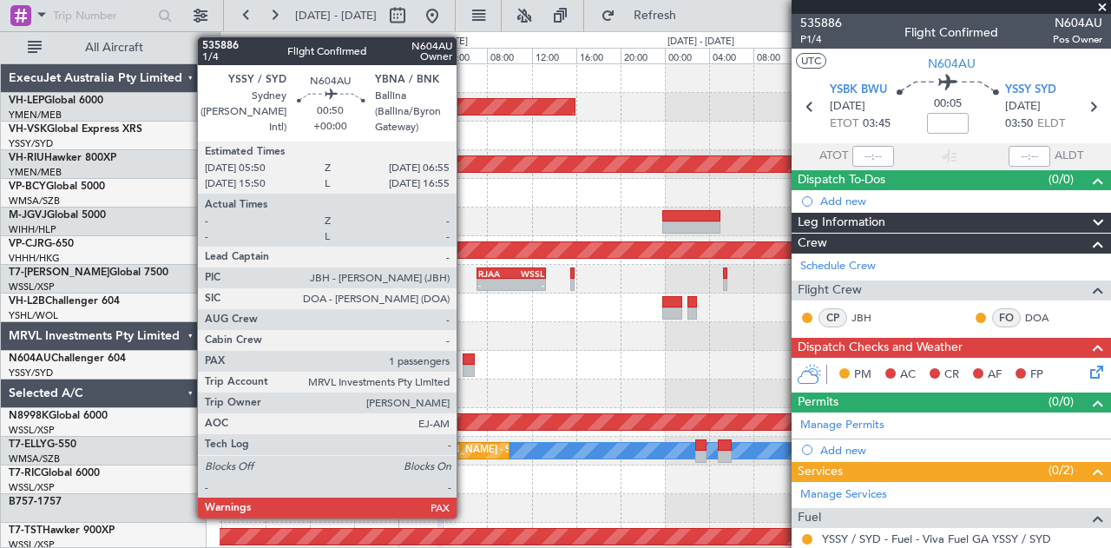
click at [465, 360] on div at bounding box center [469, 359] width 12 height 12
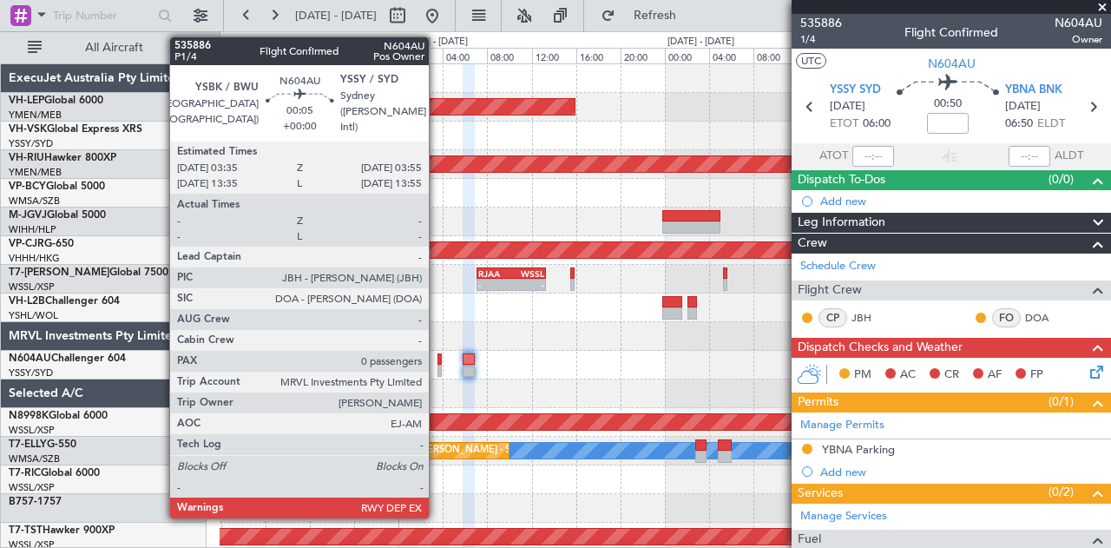
click at [437, 362] on div at bounding box center [439, 359] width 4 height 12
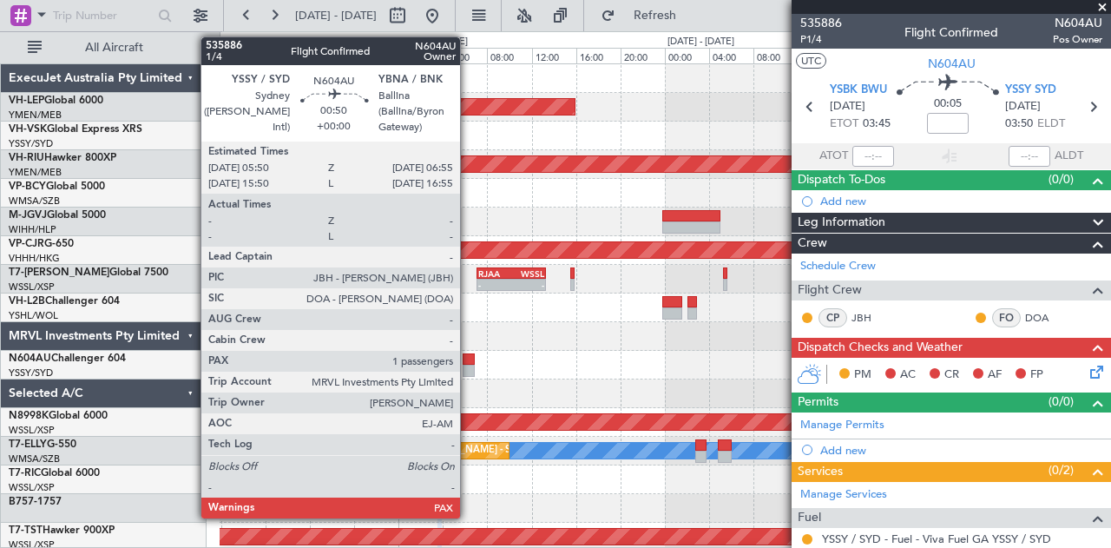
click at [469, 365] on div at bounding box center [469, 371] width 12 height 12
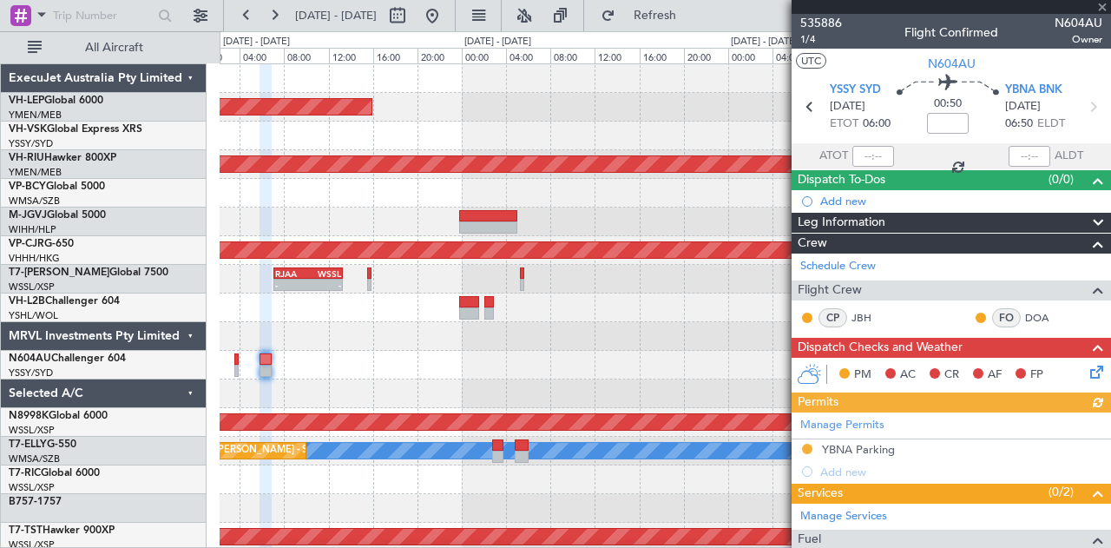
click at [401, 364] on div "Unplanned Maint Wichita (Wichita Mid-continent) Planned Maint [GEOGRAPHIC_DATA]…" at bounding box center [665, 536] width 891 height 945
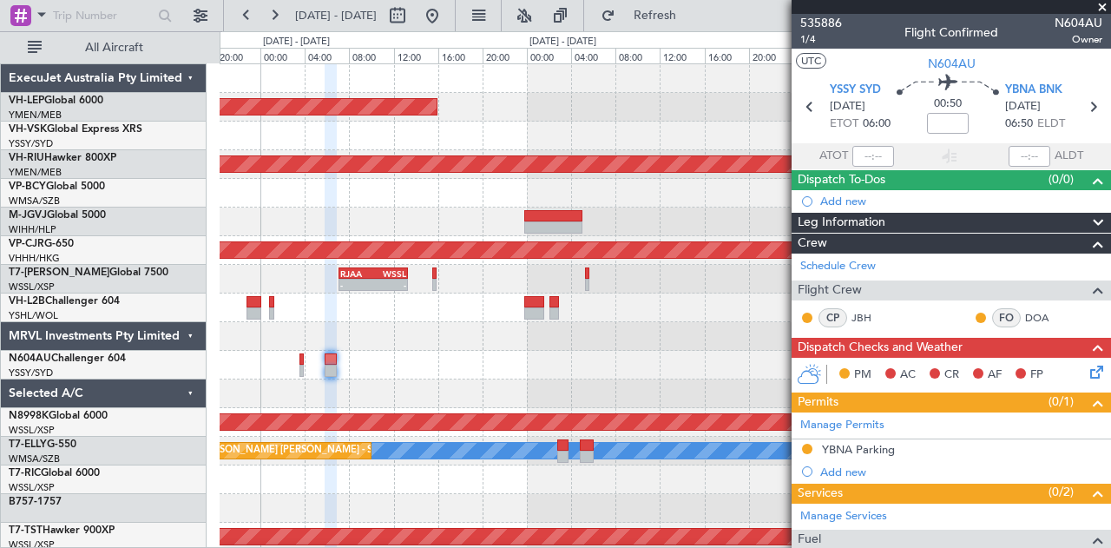
click at [561, 393] on div "Unplanned Maint Wichita (Wichita Mid-continent) Planned Maint [GEOGRAPHIC_DATA]…" at bounding box center [665, 536] width 891 height 945
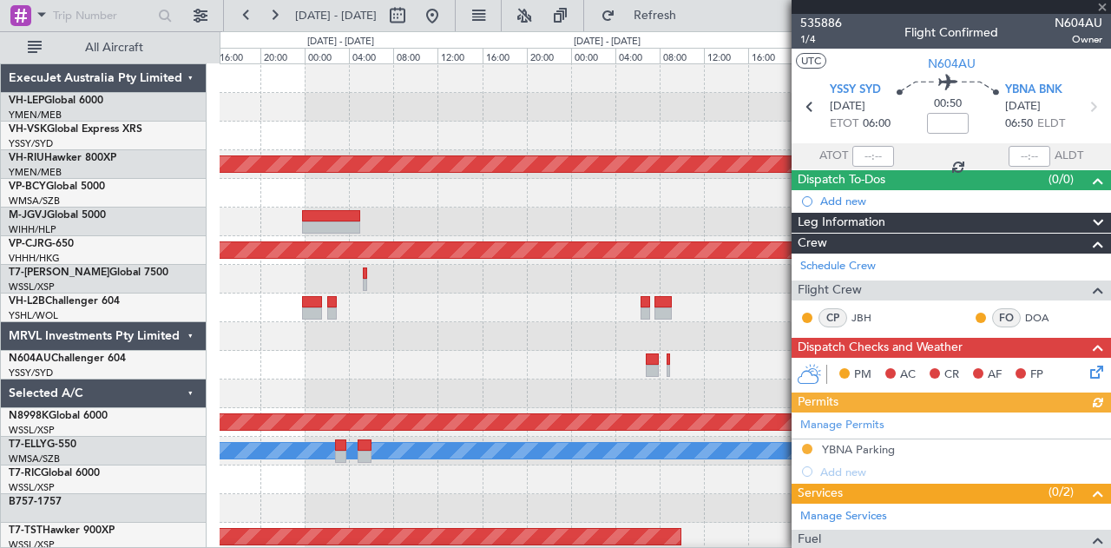
click at [349, 392] on div "Unplanned Maint Wichita (Wichita Mid-continent) Planned Maint [GEOGRAPHIC_DATA]…" at bounding box center [665, 536] width 891 height 945
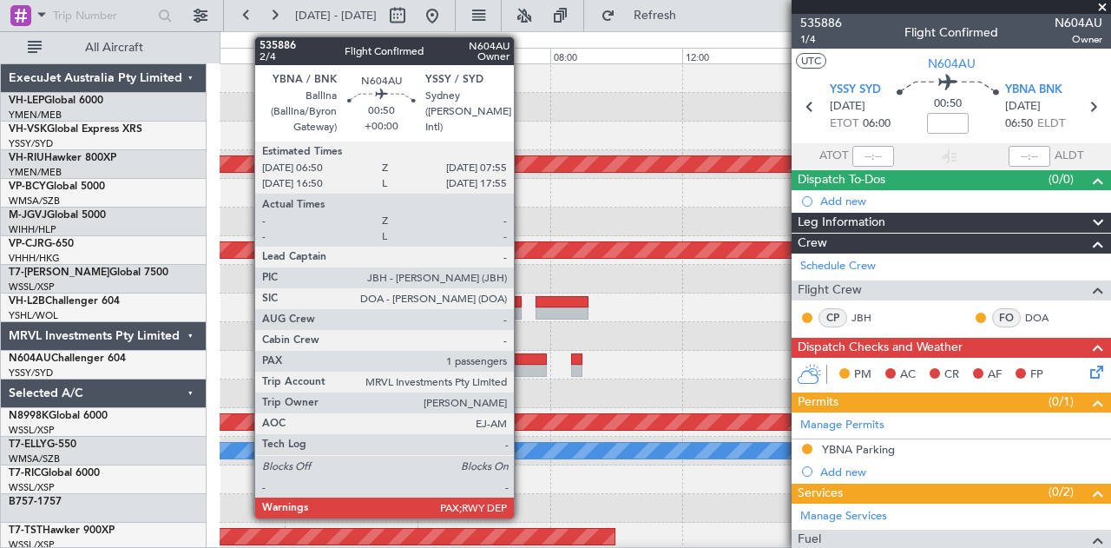
click at [522, 362] on div at bounding box center [528, 359] width 36 height 12
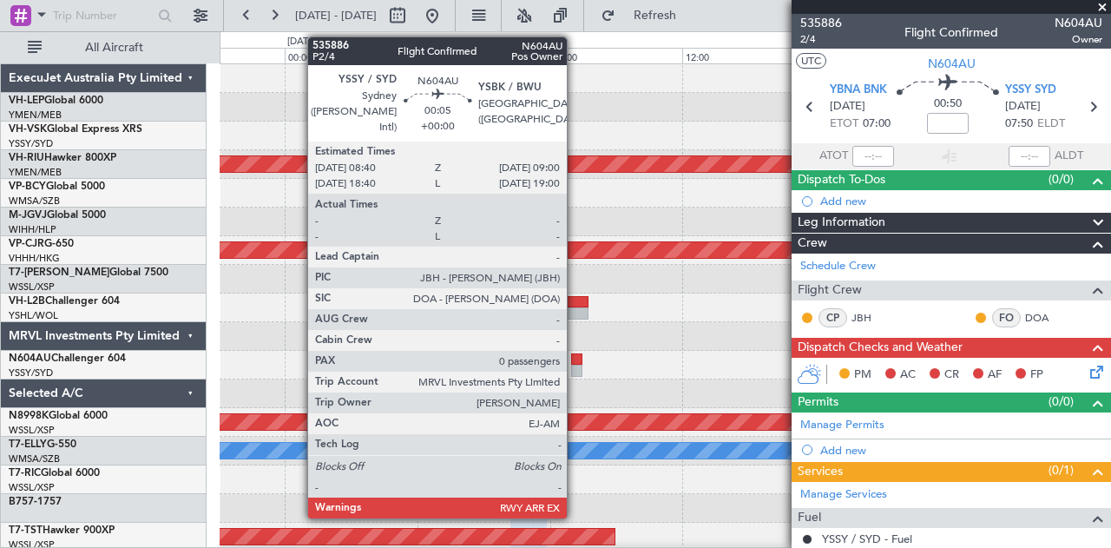
click at [575, 361] on div at bounding box center [576, 359] width 11 height 12
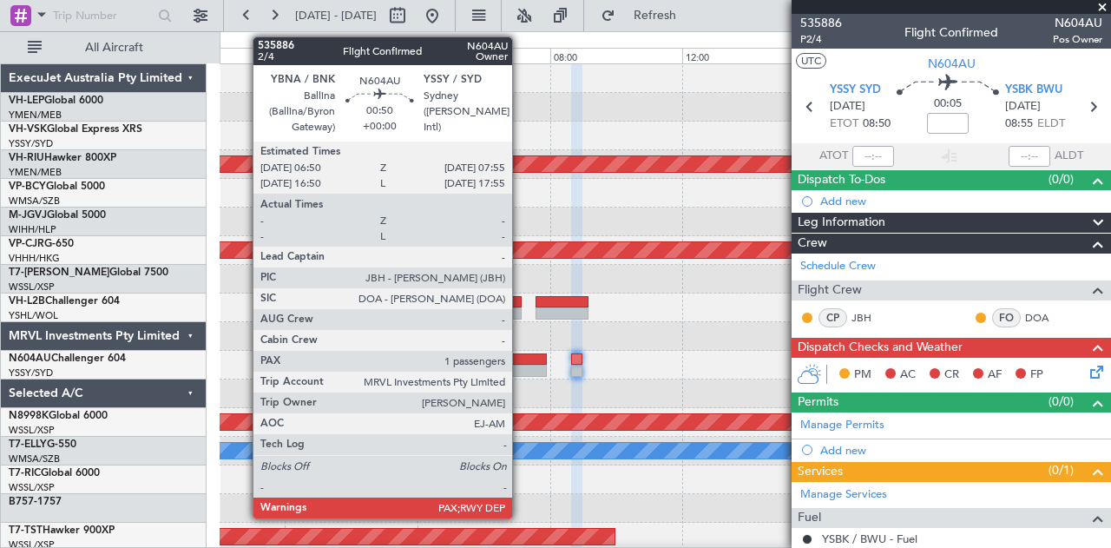
click at [521, 360] on div at bounding box center [528, 359] width 36 height 12
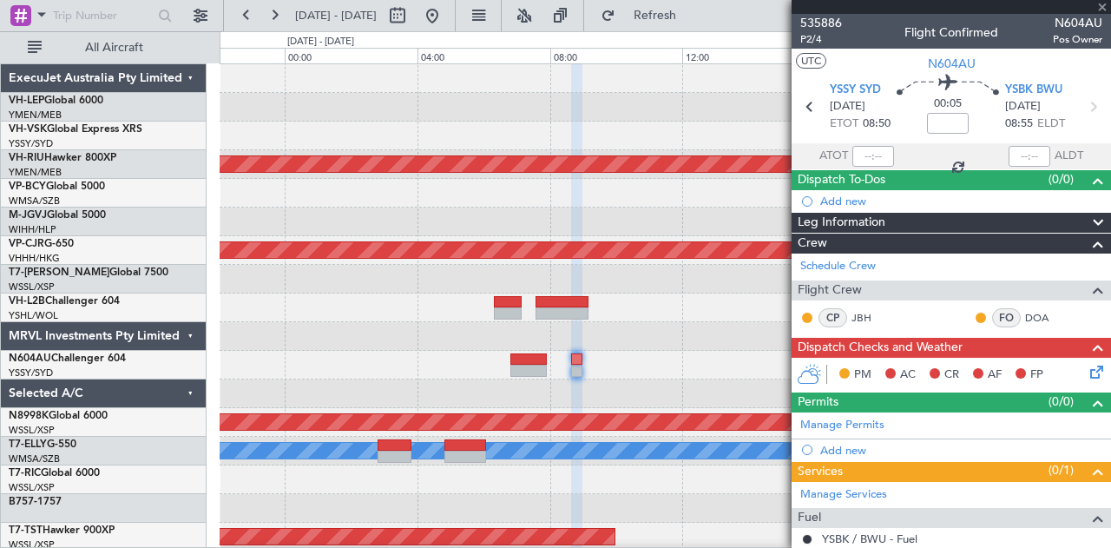
type input "4"
